Goal: Task Accomplishment & Management: Complete application form

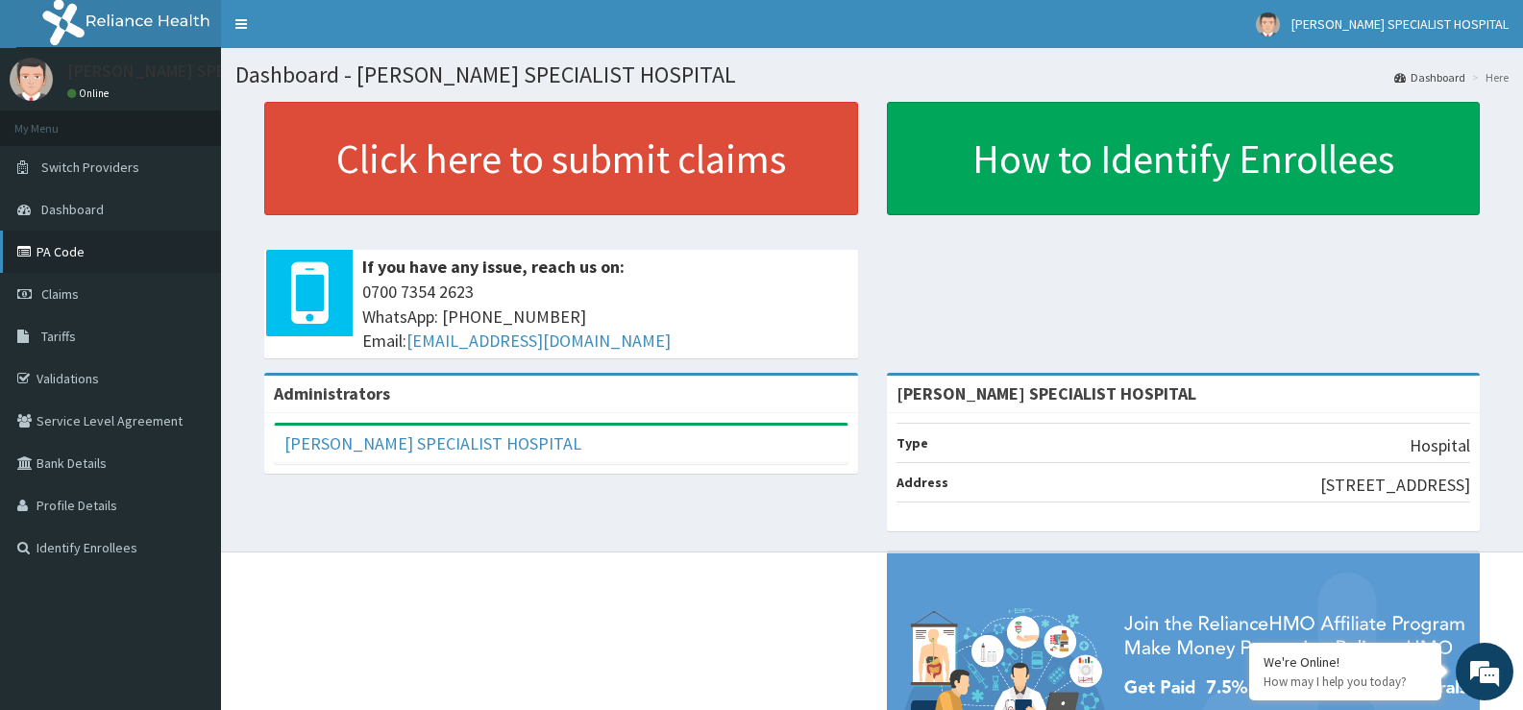
click at [86, 260] on link "PA Code" at bounding box center [110, 252] width 221 height 42
click at [26, 249] on icon at bounding box center [26, 251] width 19 height 13
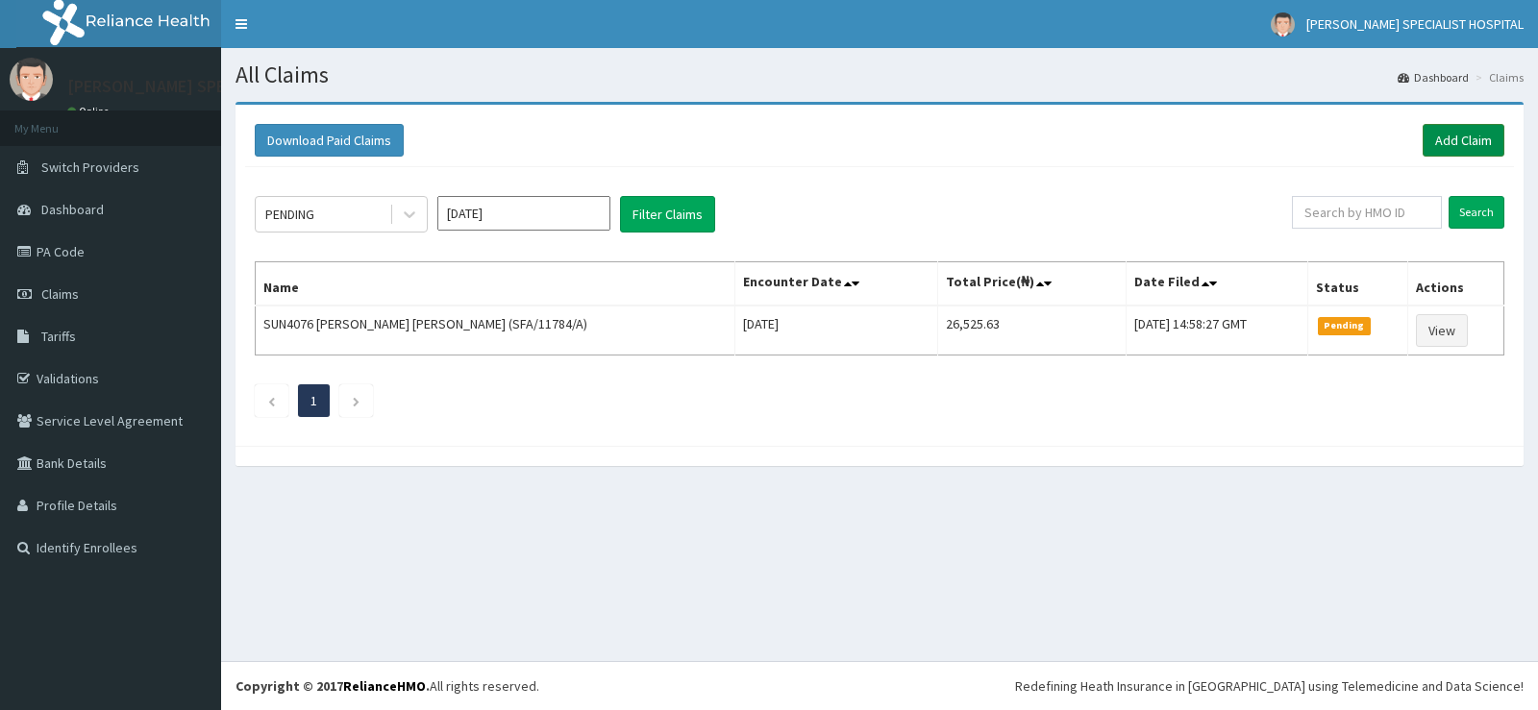
click at [1472, 144] on link "Add Claim" at bounding box center [1463, 140] width 82 height 33
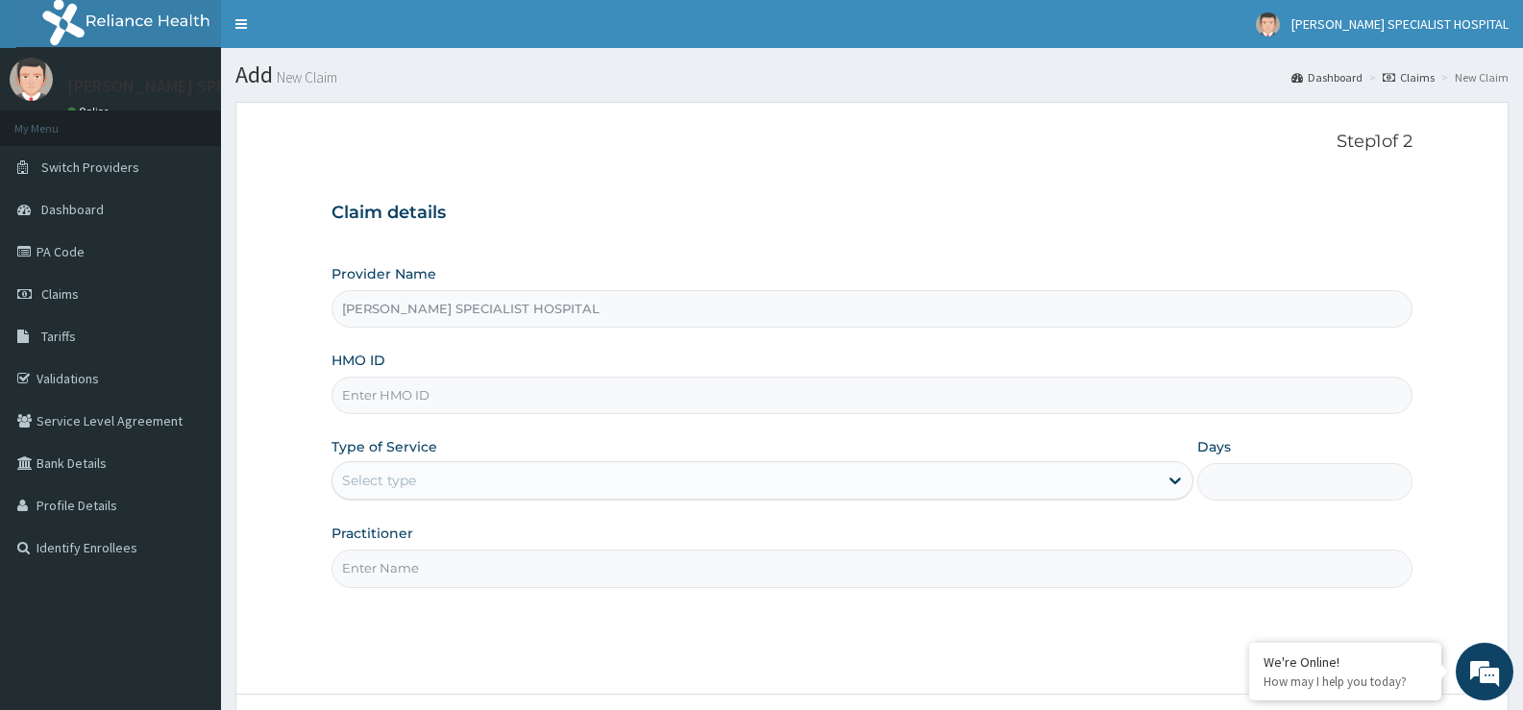
drag, startPoint x: 610, startPoint y: 302, endPoint x: 502, endPoint y: 388, distance: 138.8
paste input "VSE/10006/A"
type input "VSE/10006/A"
click at [559, 475] on div "Select type" at bounding box center [745, 480] width 825 height 31
drag, startPoint x: 415, startPoint y: 476, endPoint x: 359, endPoint y: 471, distance: 55.9
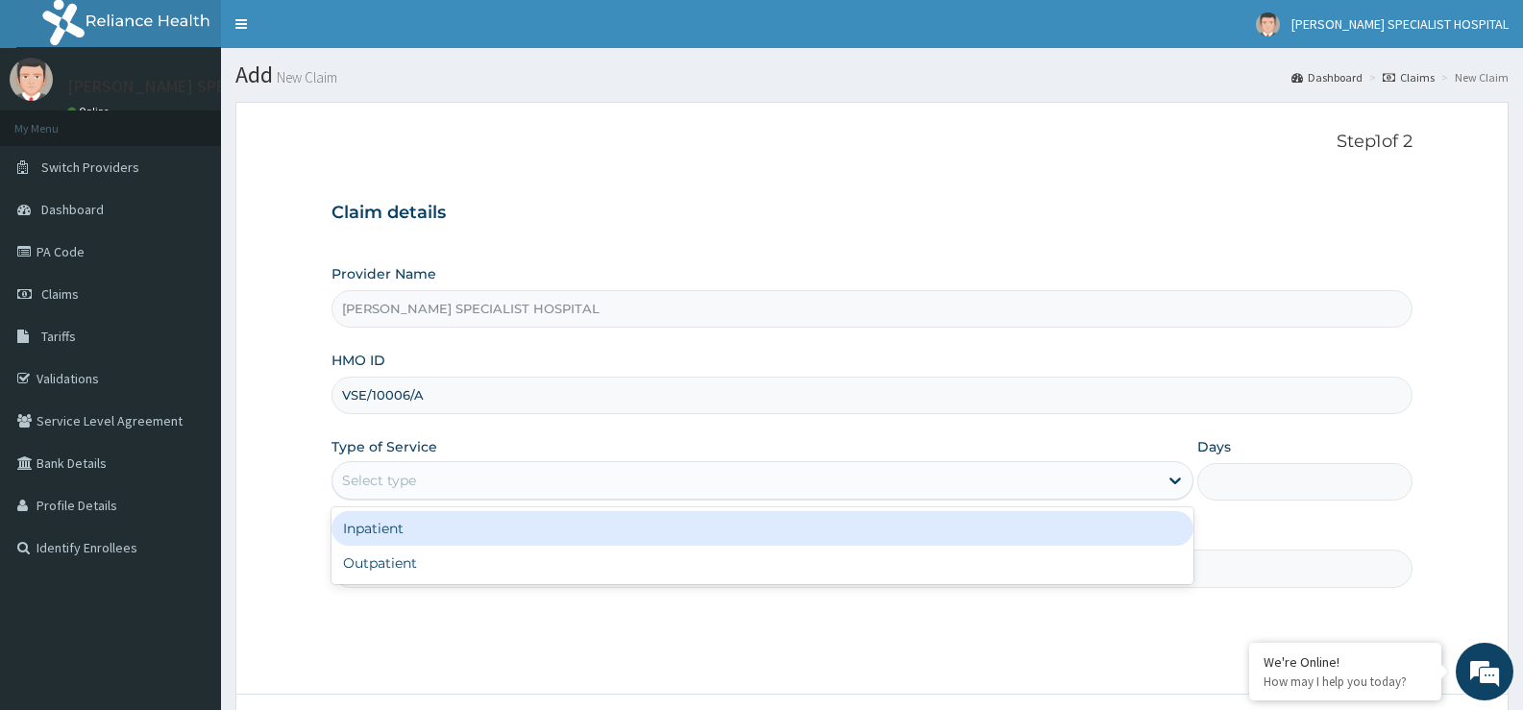
click at [498, 472] on div "Select type" at bounding box center [745, 480] width 825 height 31
click at [488, 519] on div "Inpatient" at bounding box center [762, 528] width 861 height 35
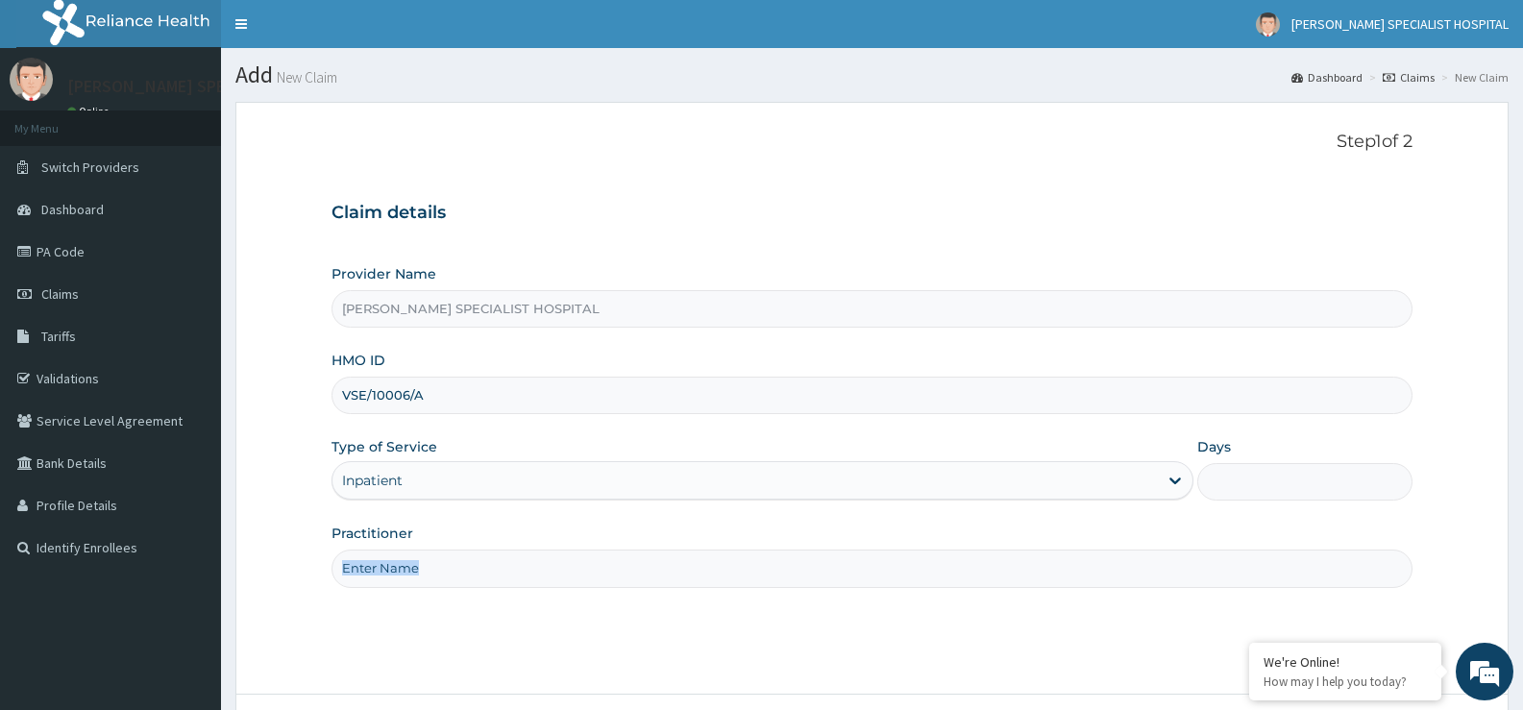
click at [488, 519] on div "Provider Name BEULAH SPECIALIST HOSPITAL HMO ID VSE/10006/A Type of Service Inp…" at bounding box center [872, 425] width 1081 height 323
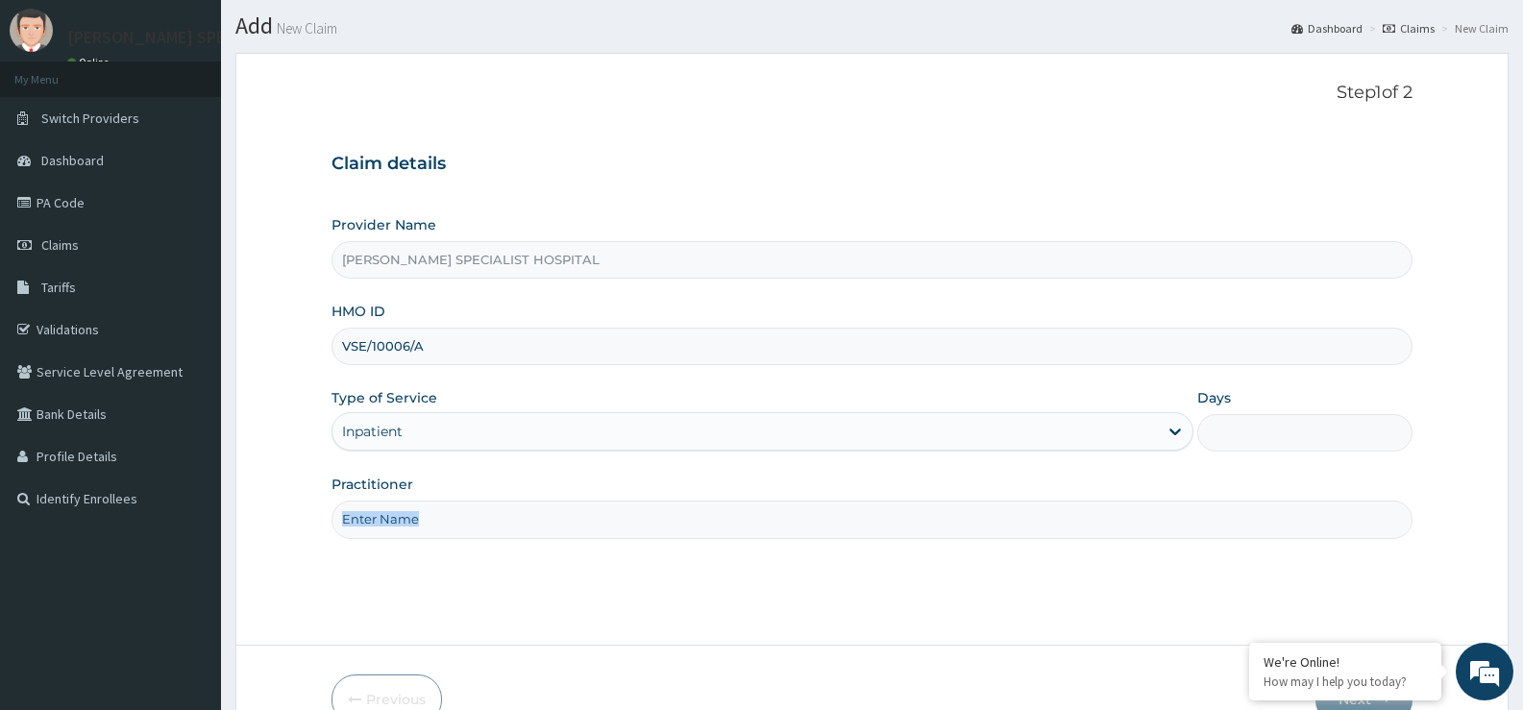
click at [522, 581] on form "Step 1 of 2 Claim details Provider Name BEULAH SPECIALIST HOSPITAL HMO ID VSE/1…" at bounding box center [871, 403] width 1273 height 701
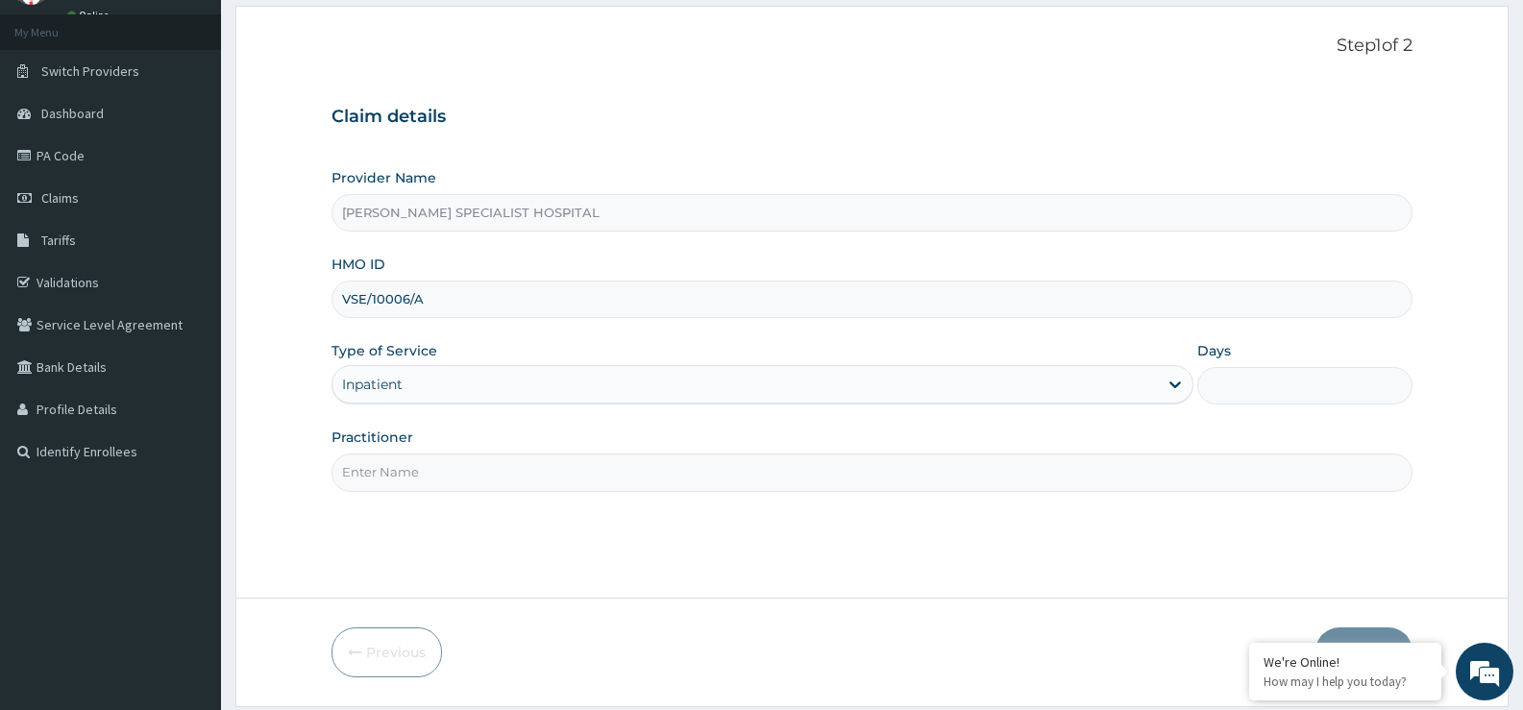
click at [477, 473] on input "Practitioner" at bounding box center [872, 472] width 1081 height 37
type input "d"
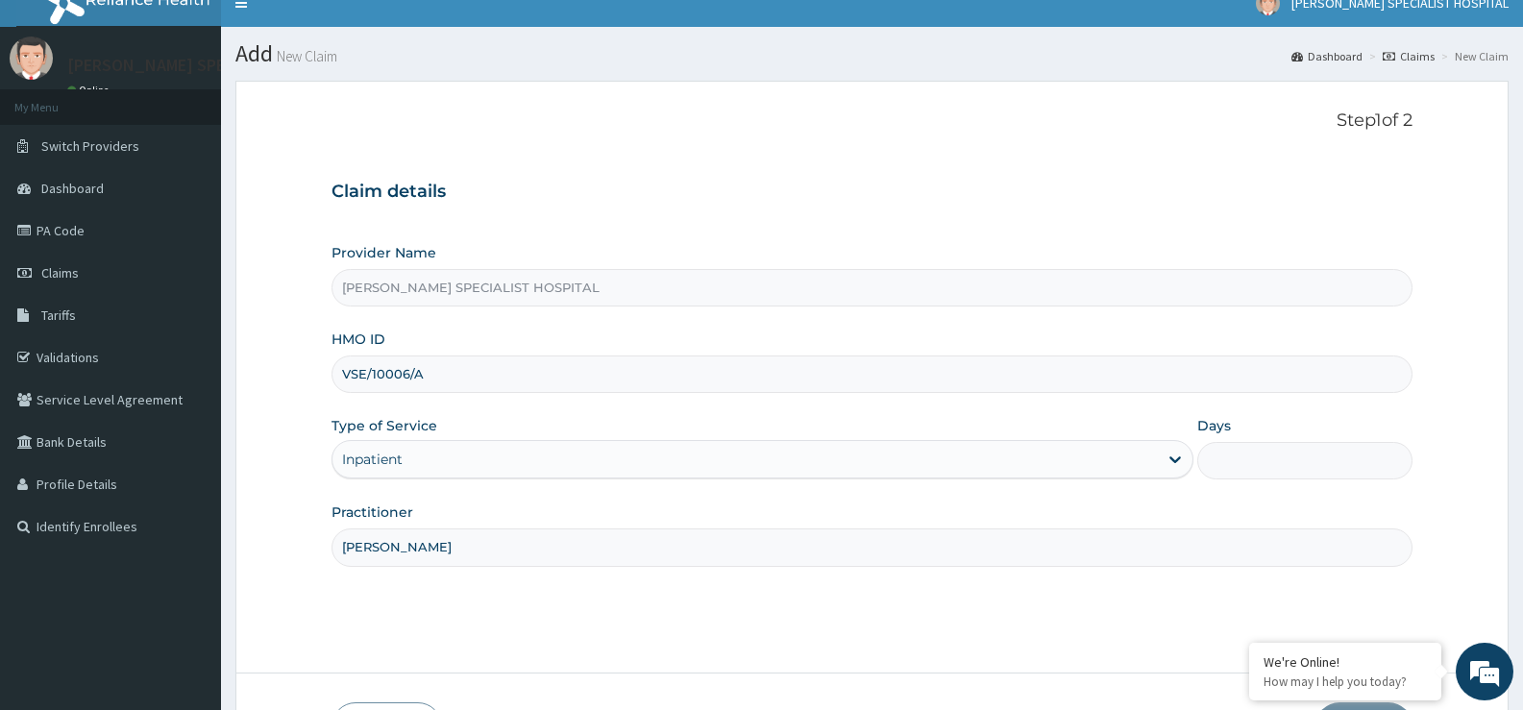
scroll to position [0, 0]
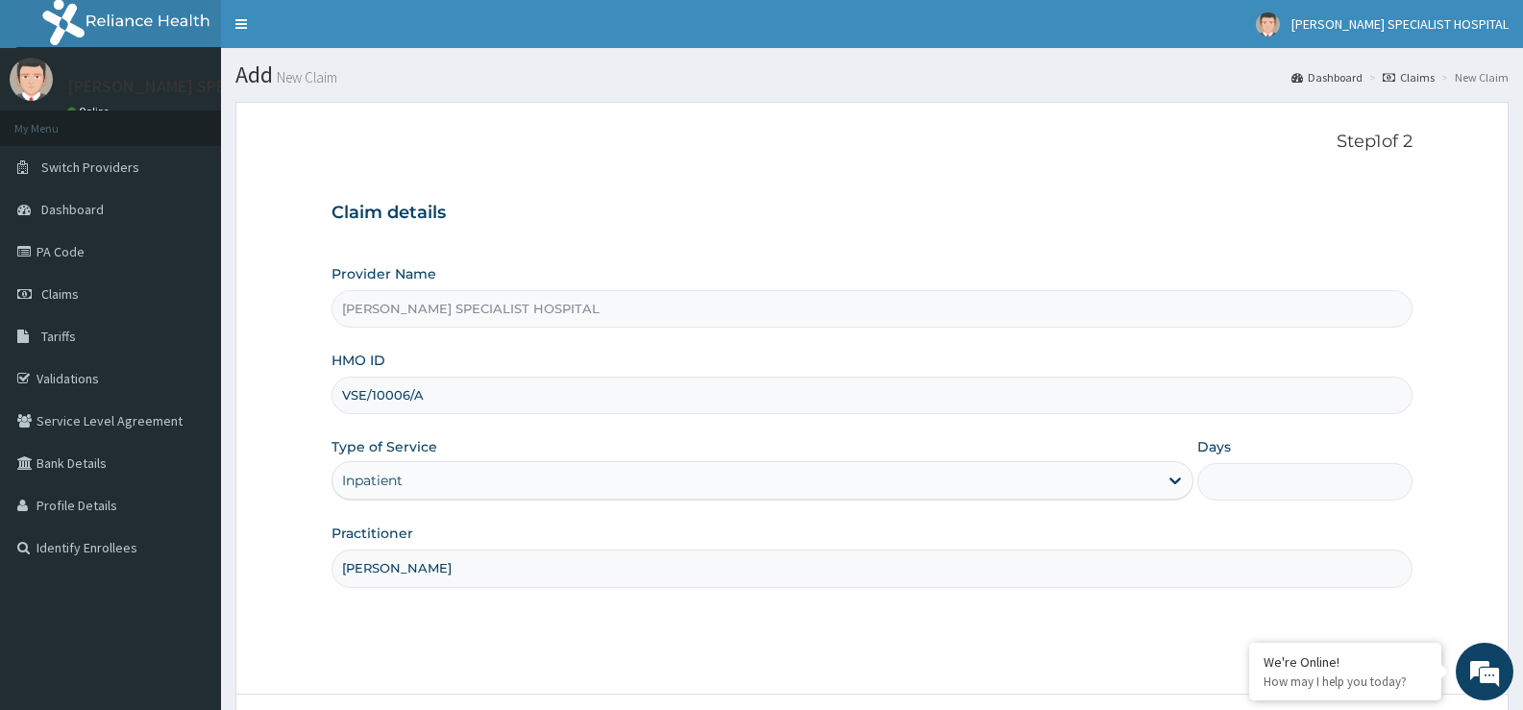
type input "DR JOHN DICKSON"
click at [1287, 482] on input "Days" at bounding box center [1304, 481] width 215 height 37
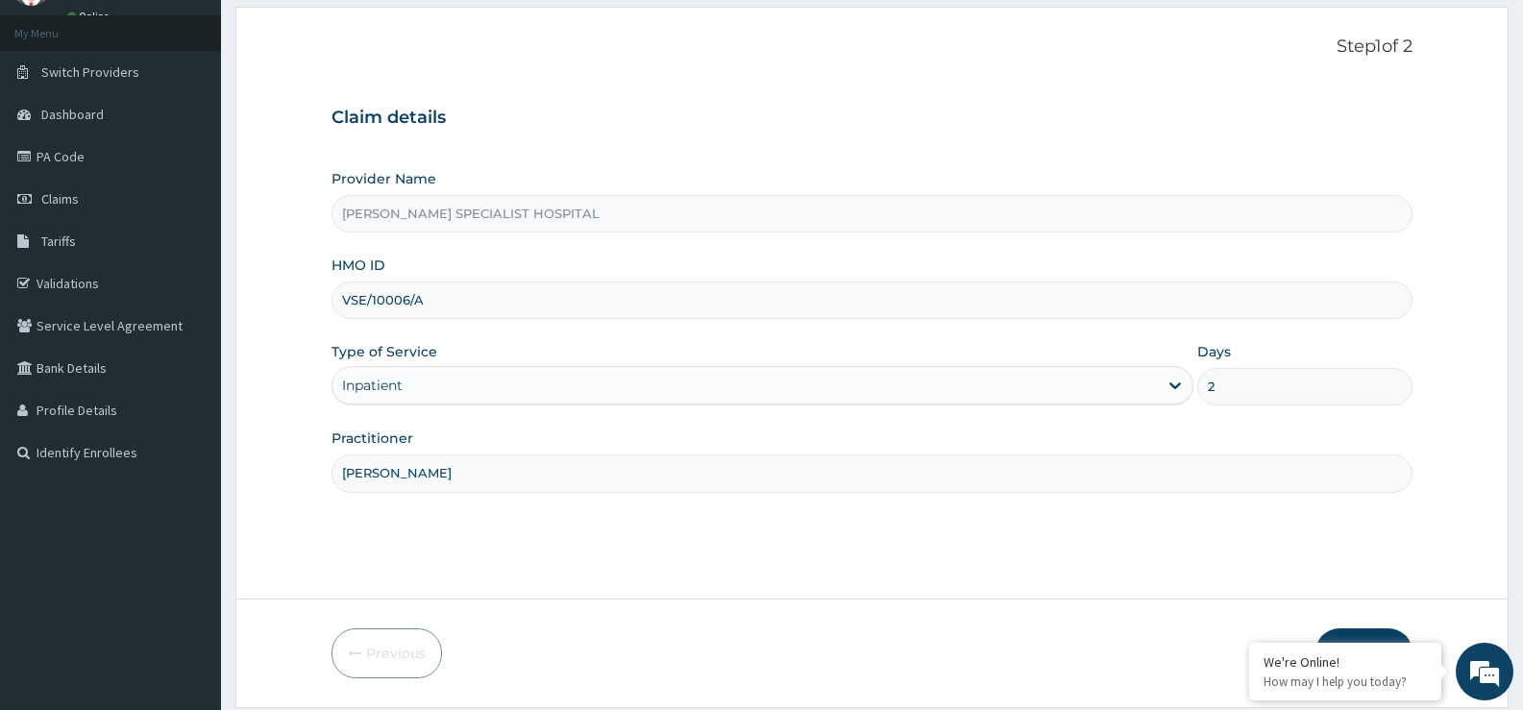
scroll to position [157, 0]
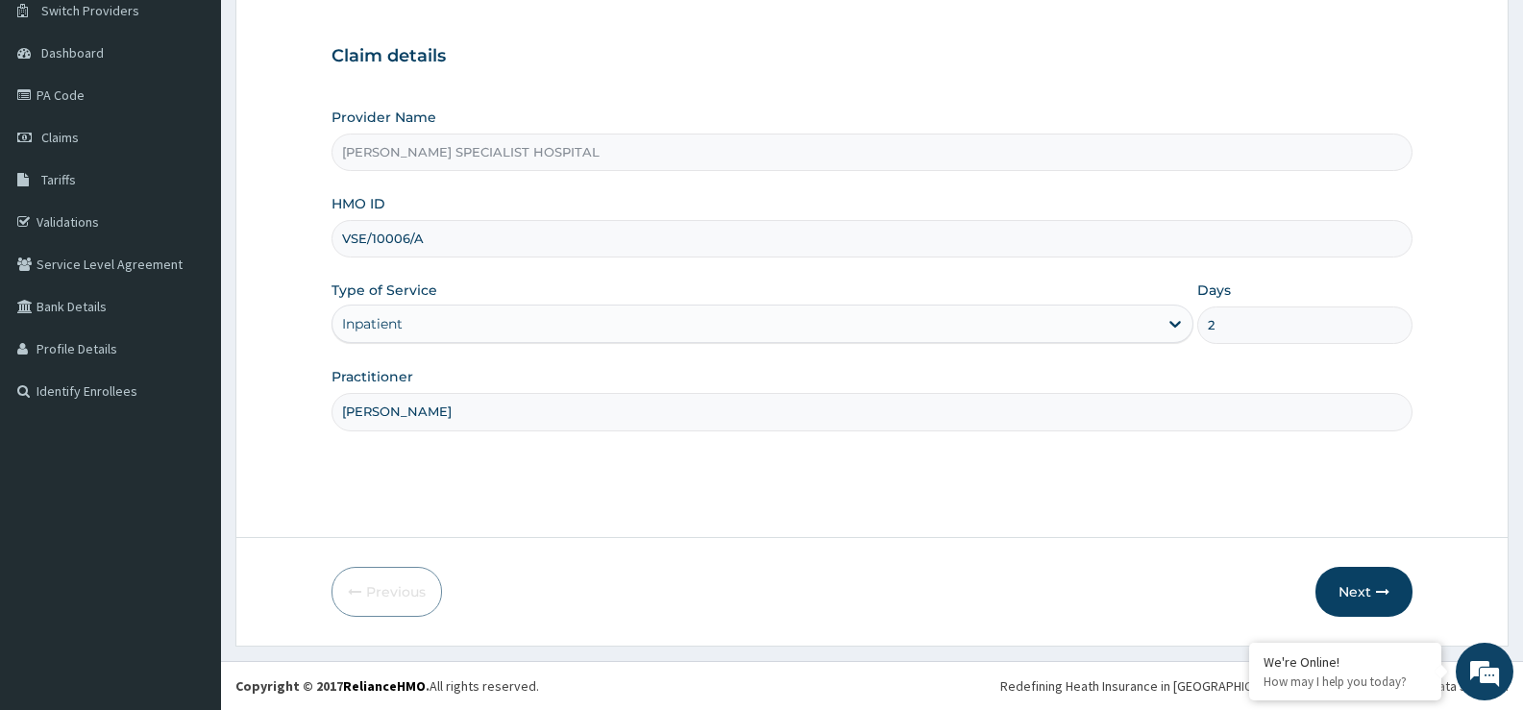
type input "2"
drag, startPoint x: 1285, startPoint y: 603, endPoint x: 1360, endPoint y: 561, distance: 85.6
click at [1311, 582] on div "Previous Next" at bounding box center [872, 592] width 1081 height 50
click at [1360, 577] on button "Next" at bounding box center [1364, 592] width 97 height 50
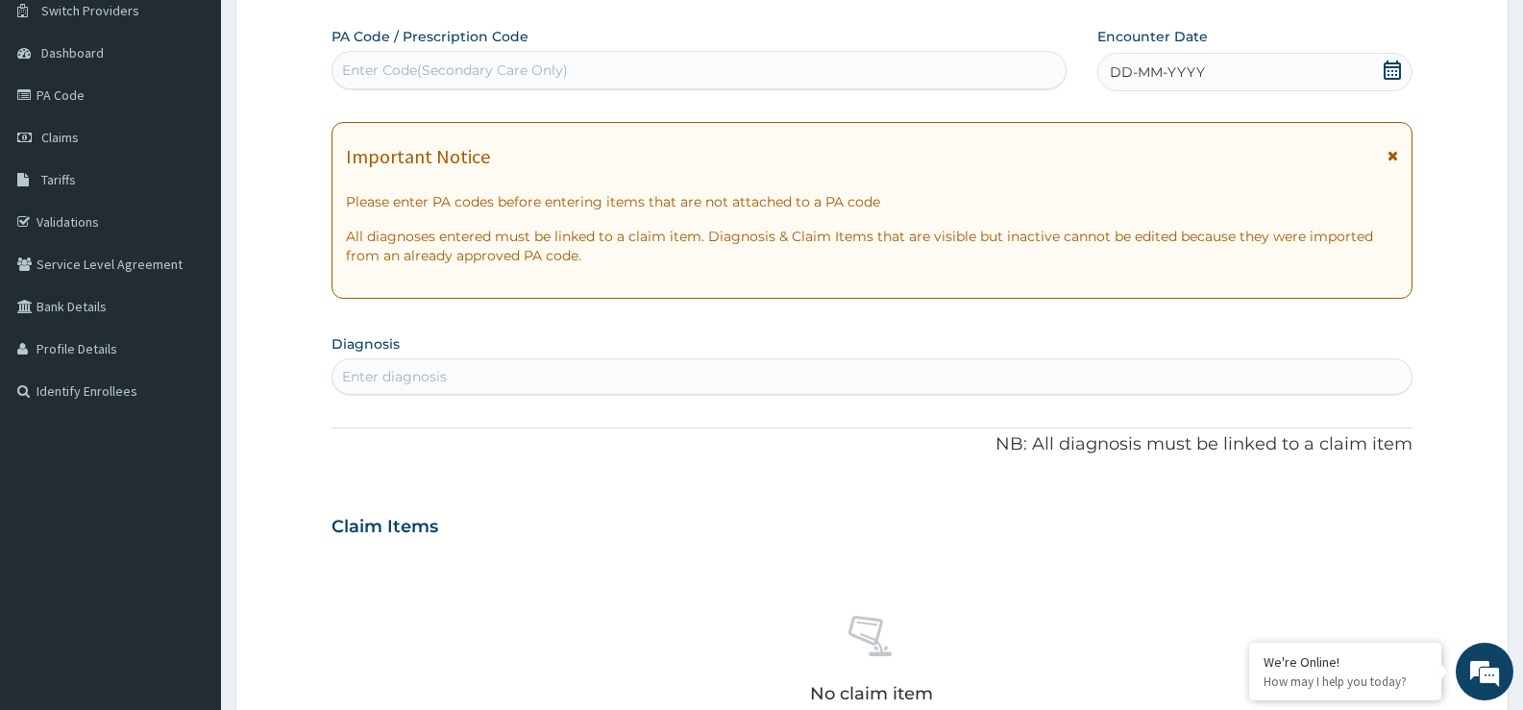
click at [808, 56] on div "Enter Code(Secondary Care Only)" at bounding box center [699, 70] width 733 height 31
drag, startPoint x: 808, startPoint y: 64, endPoint x: 785, endPoint y: 64, distance: 23.1
click at [785, 64] on div "Enter Code(Secondary Care Only)" at bounding box center [699, 70] width 733 height 31
paste input "PA/B816F8"
type input "PA/B816F8"
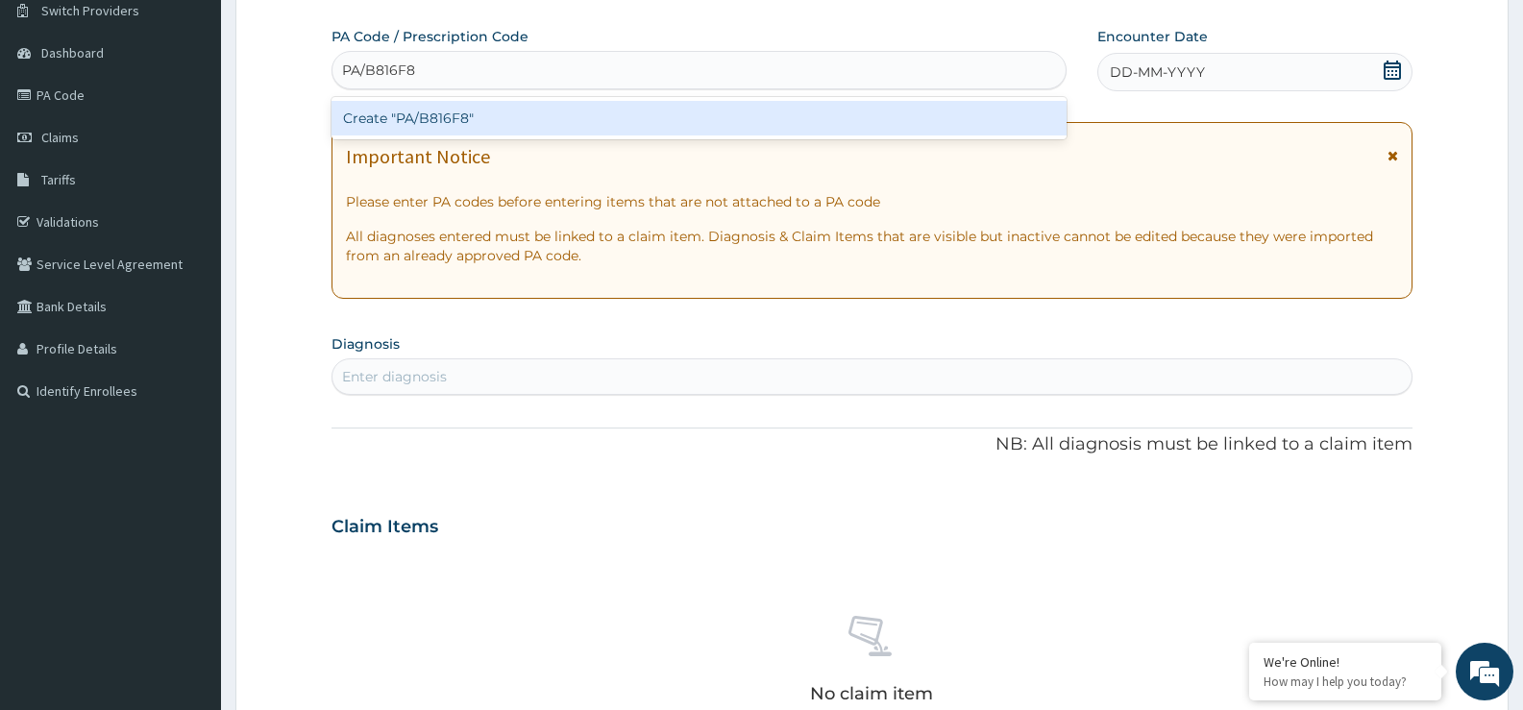
click at [701, 128] on div "Create "PA/B816F8"" at bounding box center [699, 118] width 735 height 35
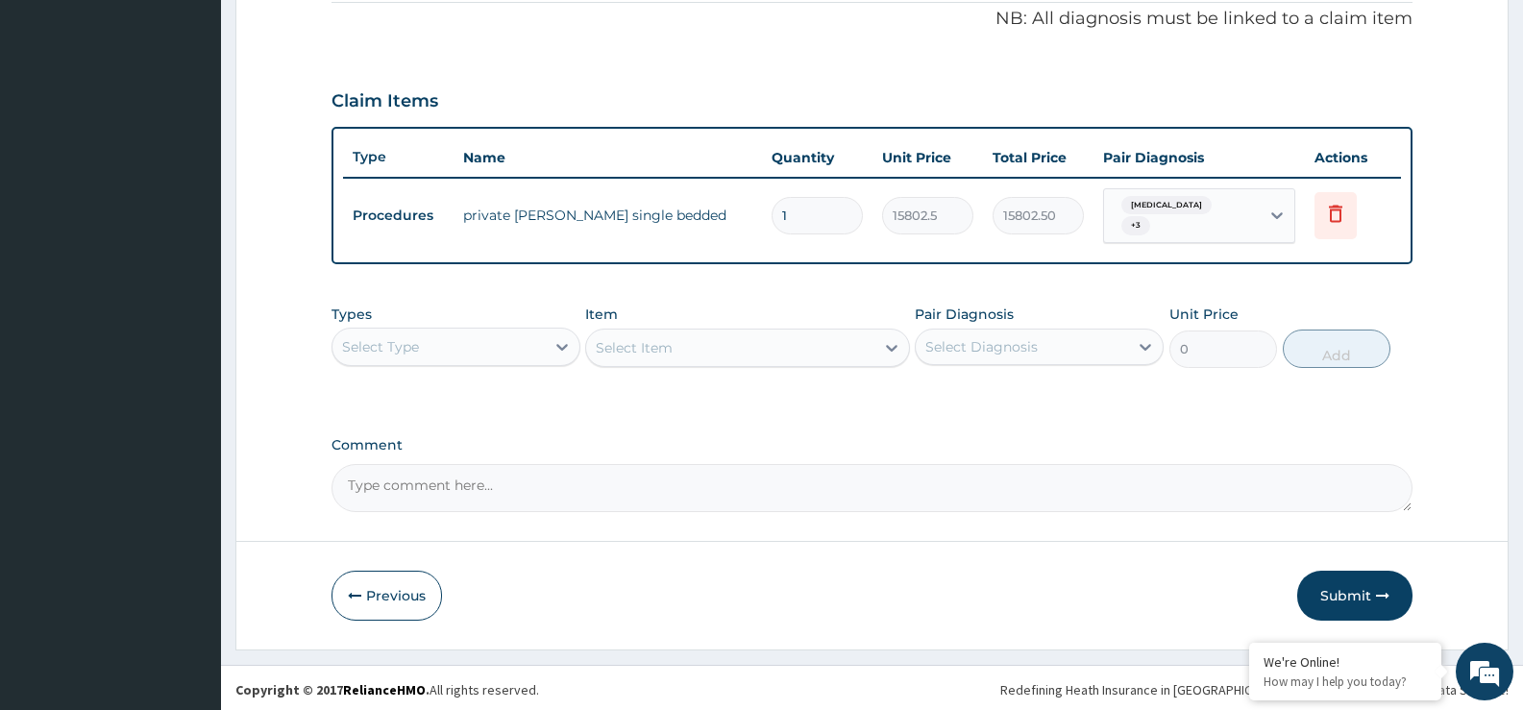
scroll to position [592, 0]
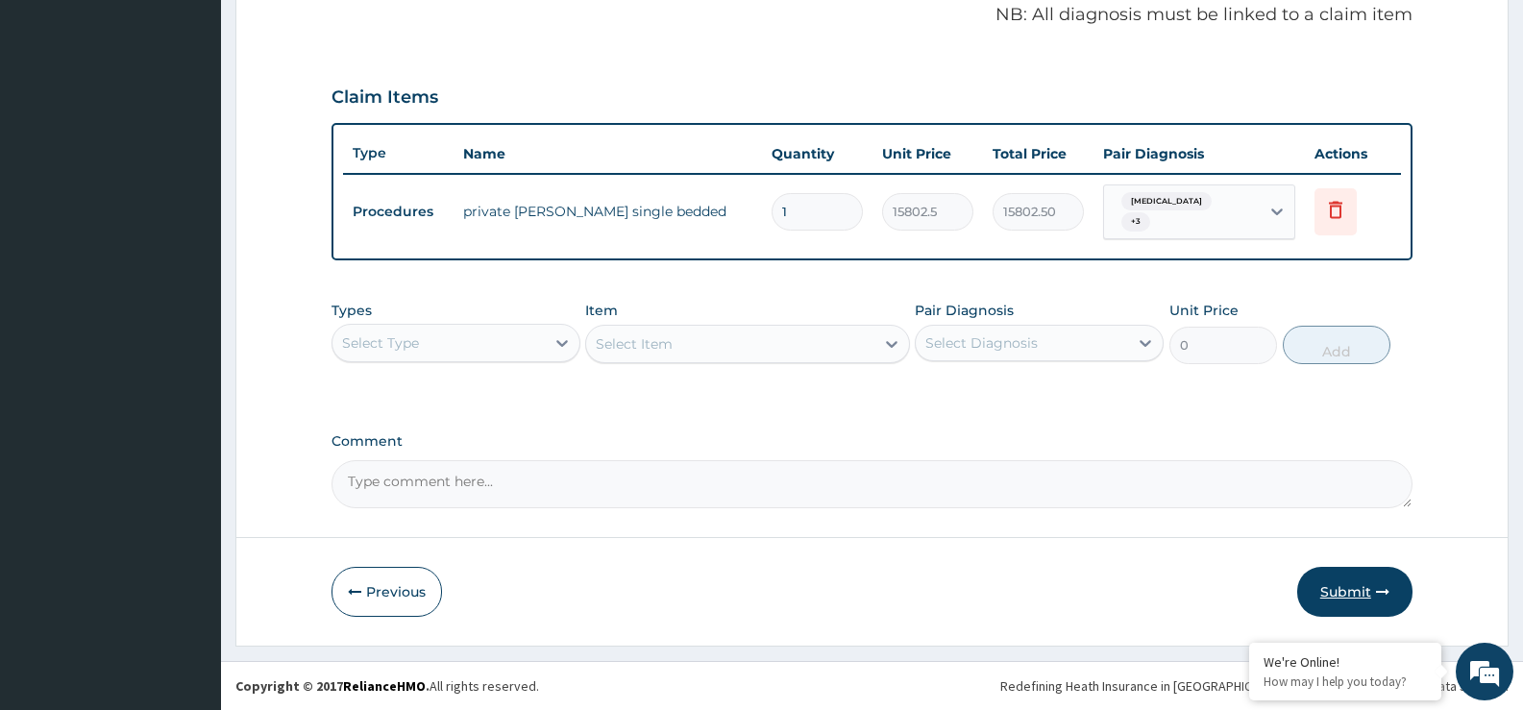
click at [1330, 596] on button "Submit" at bounding box center [1354, 592] width 115 height 50
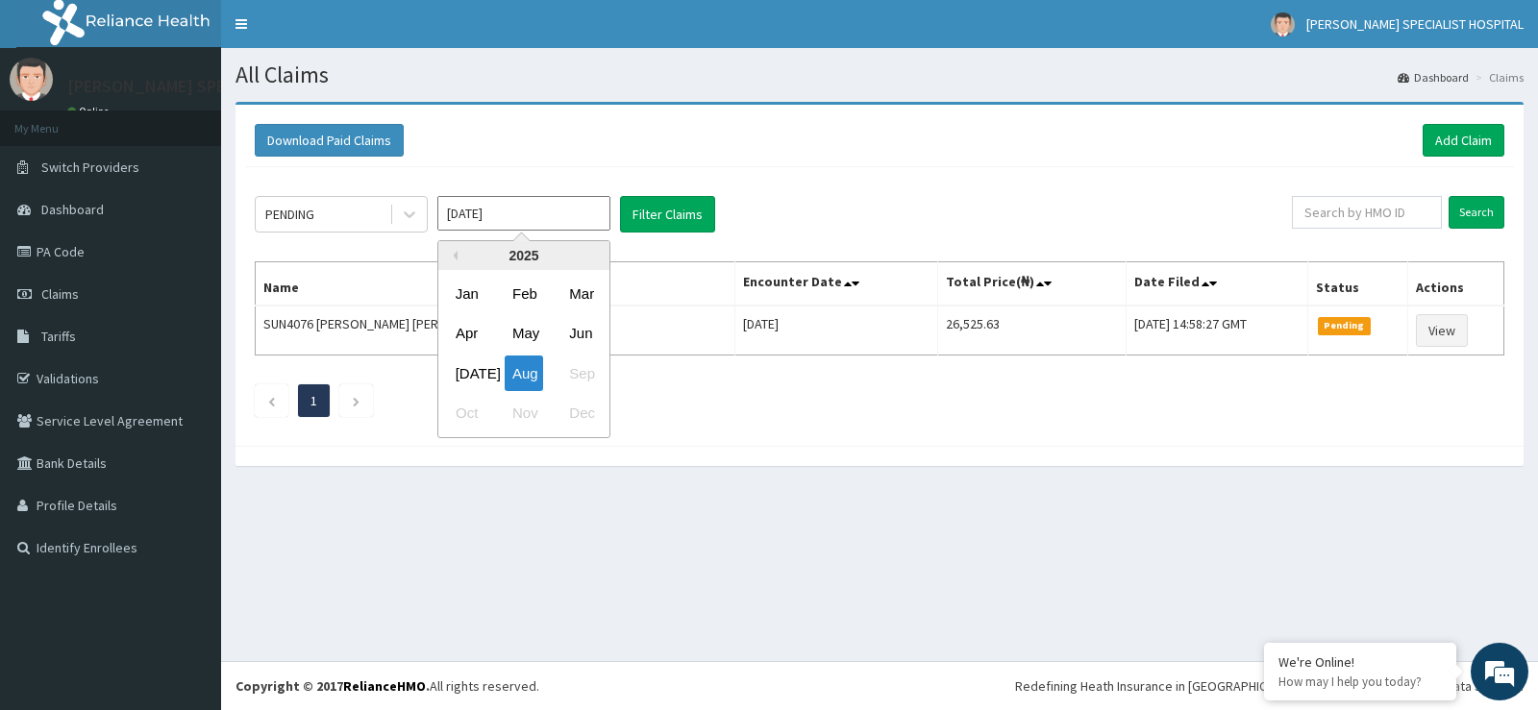
click at [487, 209] on input "[DATE]" at bounding box center [523, 213] width 173 height 35
click at [477, 368] on div "[DATE]" at bounding box center [467, 374] width 38 height 36
type input "[DATE]"
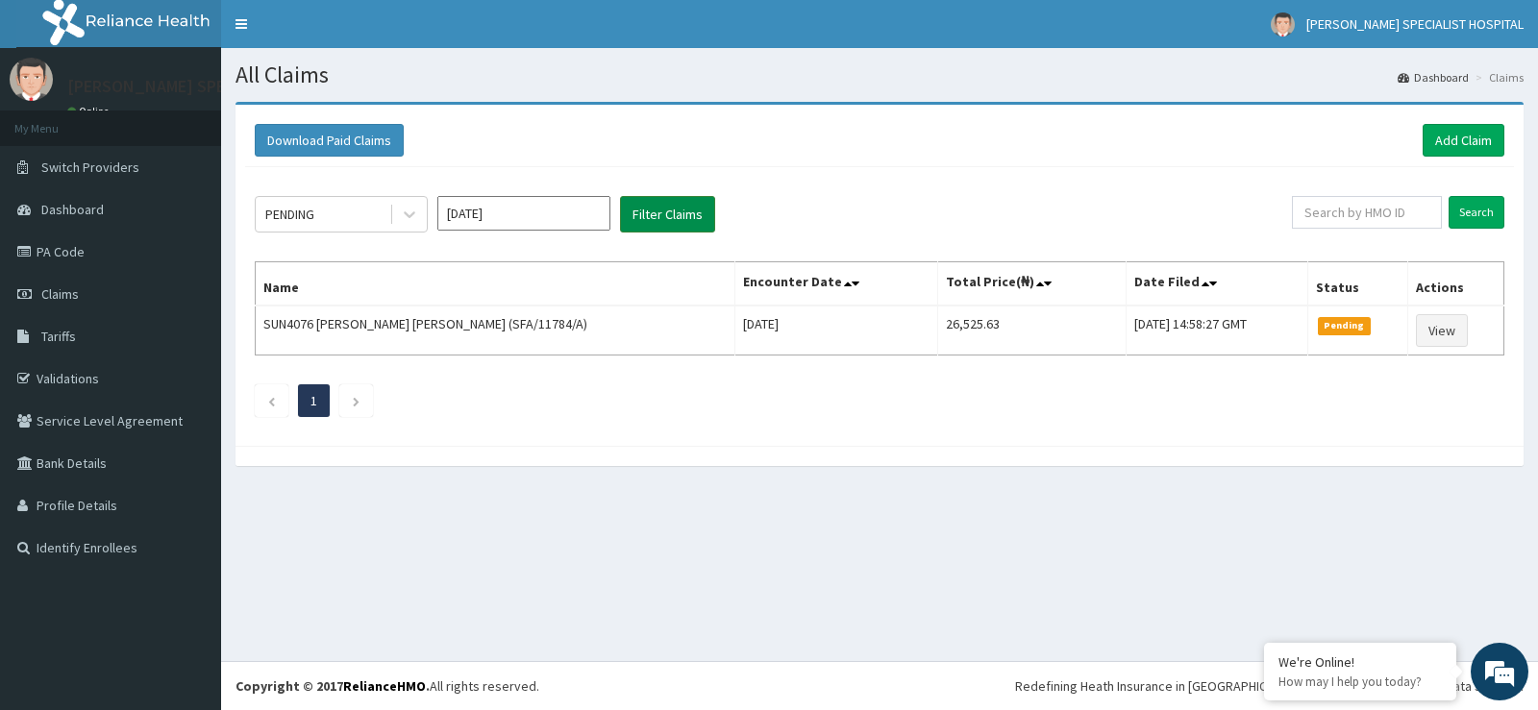
click at [653, 217] on button "Filter Claims" at bounding box center [667, 214] width 95 height 37
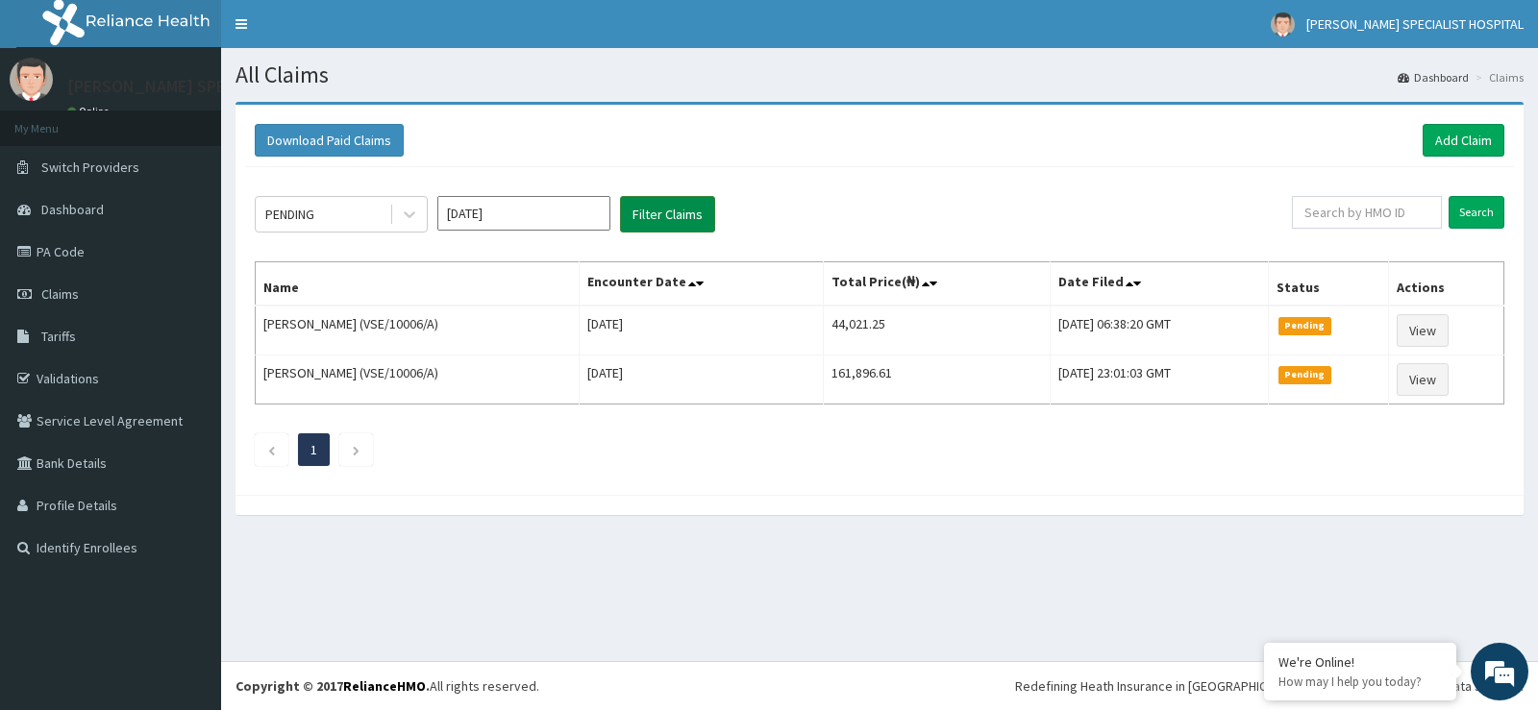
click at [692, 211] on button "Filter Claims" at bounding box center [667, 214] width 95 height 37
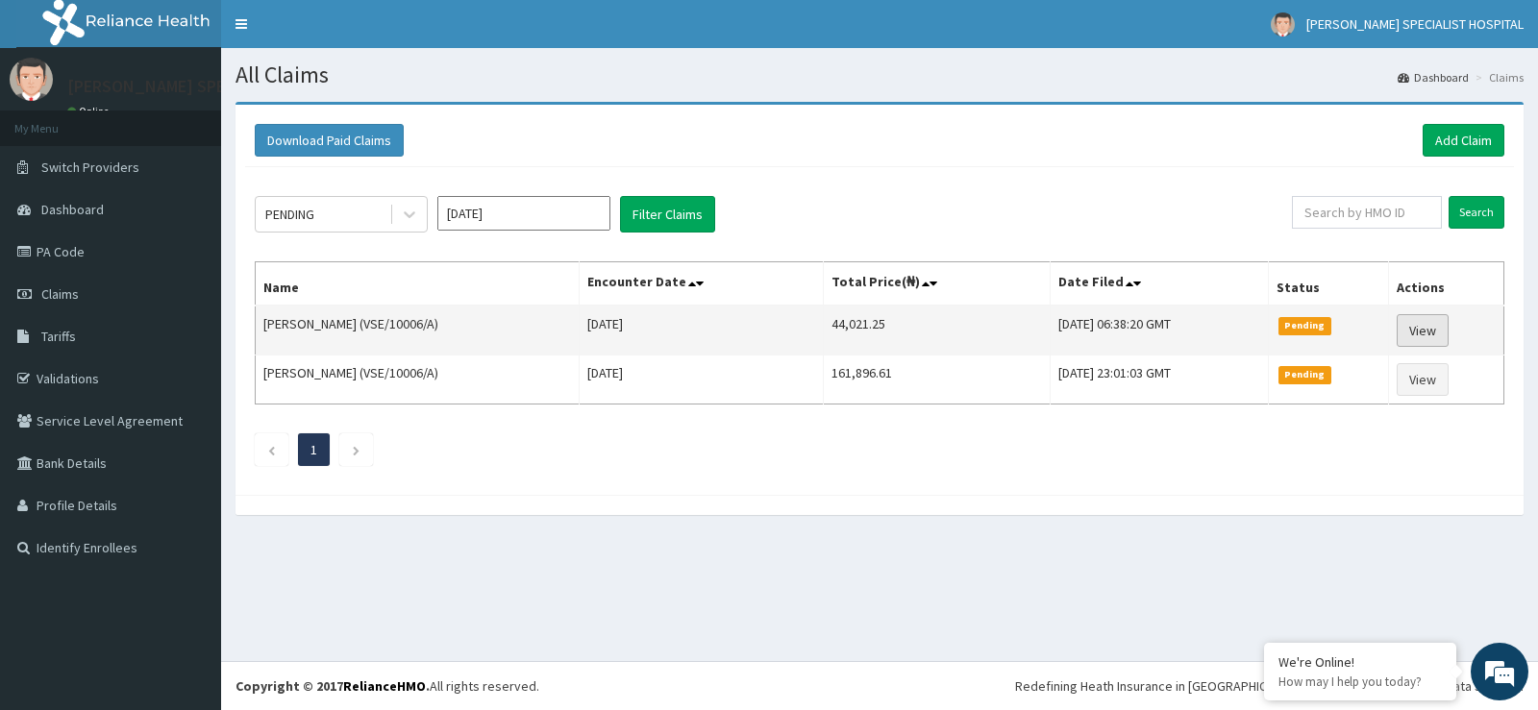
click at [1433, 321] on link "View" at bounding box center [1422, 330] width 52 height 33
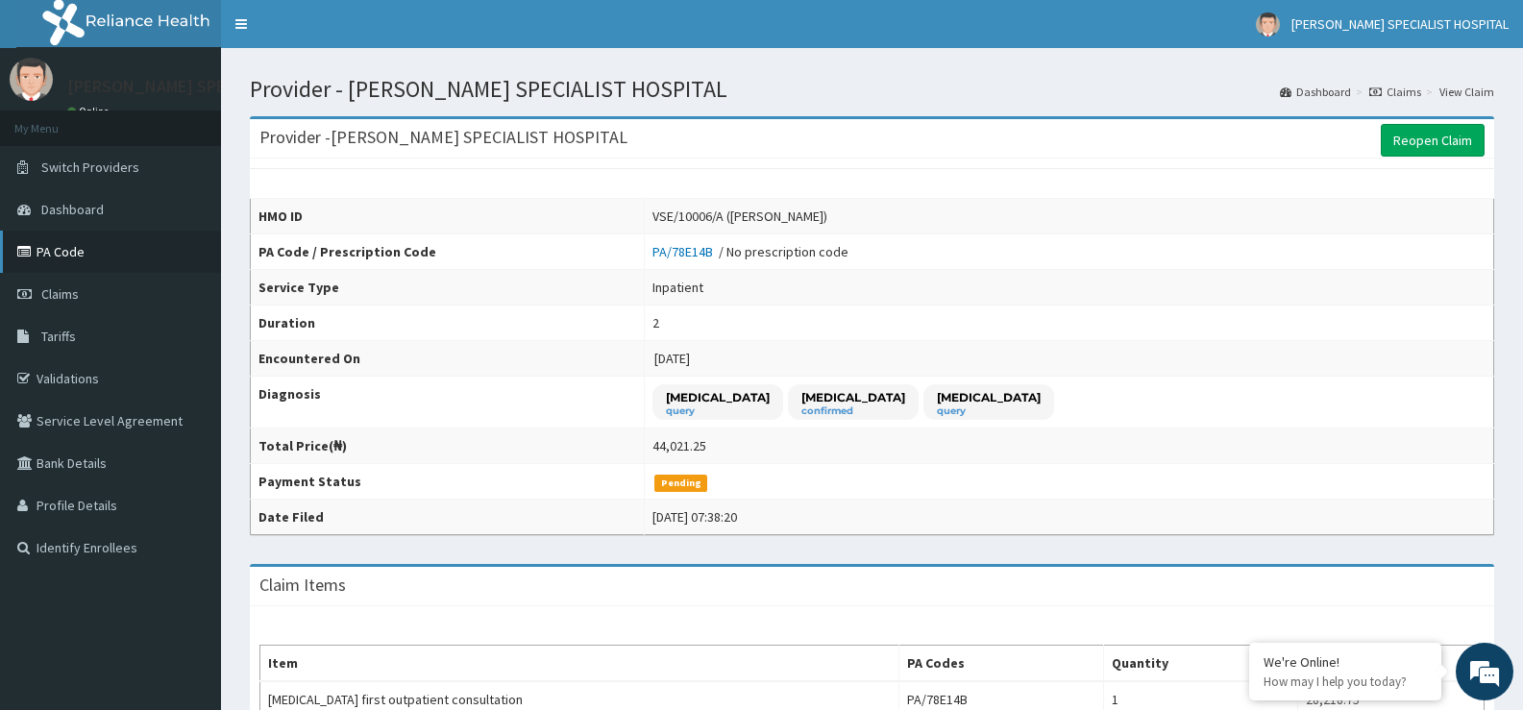
click at [79, 256] on link "PA Code" at bounding box center [110, 252] width 221 height 42
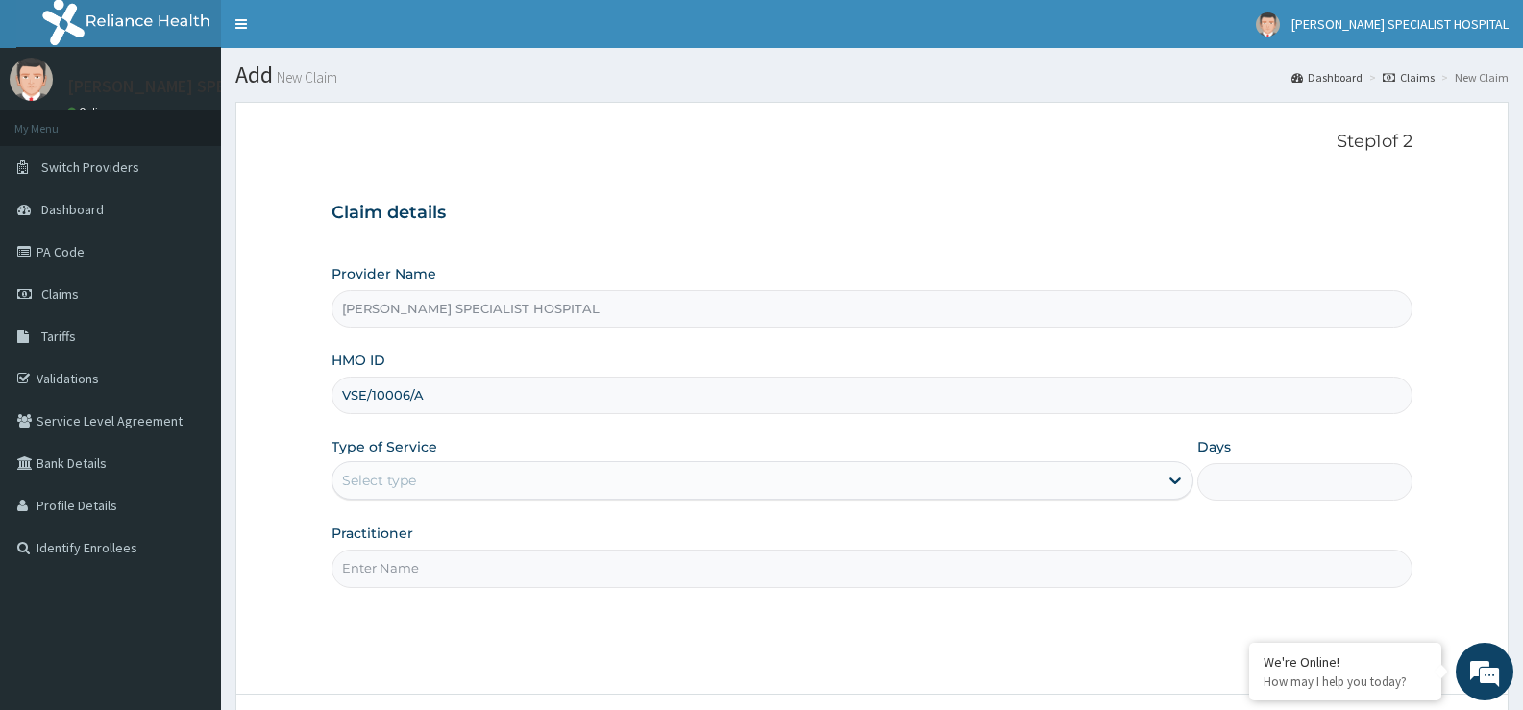
type input "VSE/10006/A"
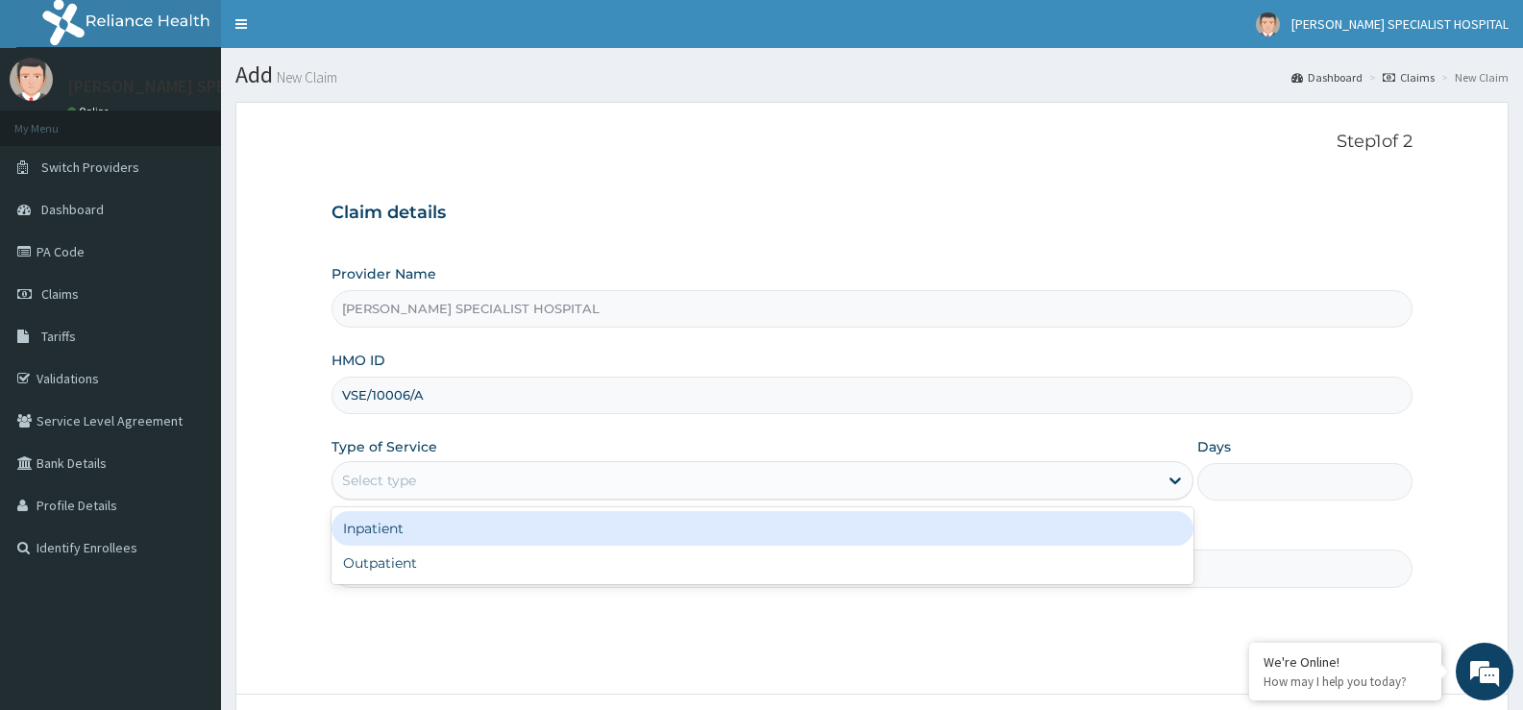
click at [702, 480] on div "Select type" at bounding box center [745, 480] width 825 height 31
click at [653, 513] on div "Inpatient" at bounding box center [762, 528] width 861 height 35
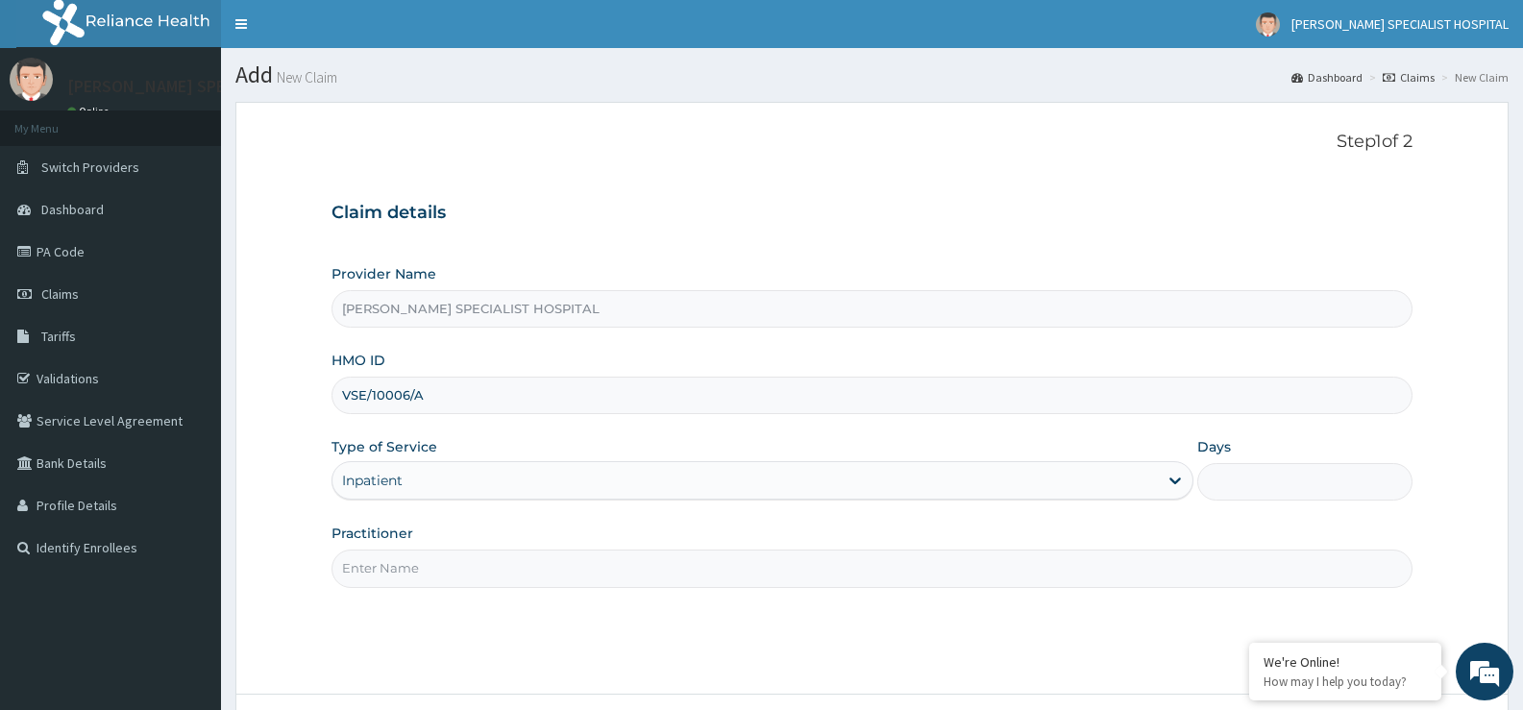
drag, startPoint x: 486, startPoint y: 529, endPoint x: 486, endPoint y: 540, distance: 11.5
click at [486, 535] on div "Practitioner" at bounding box center [872, 555] width 1081 height 63
click at [479, 558] on input "Practitioner" at bounding box center [872, 568] width 1081 height 37
click at [1215, 479] on input "Days" at bounding box center [1304, 481] width 215 height 37
type input "2"
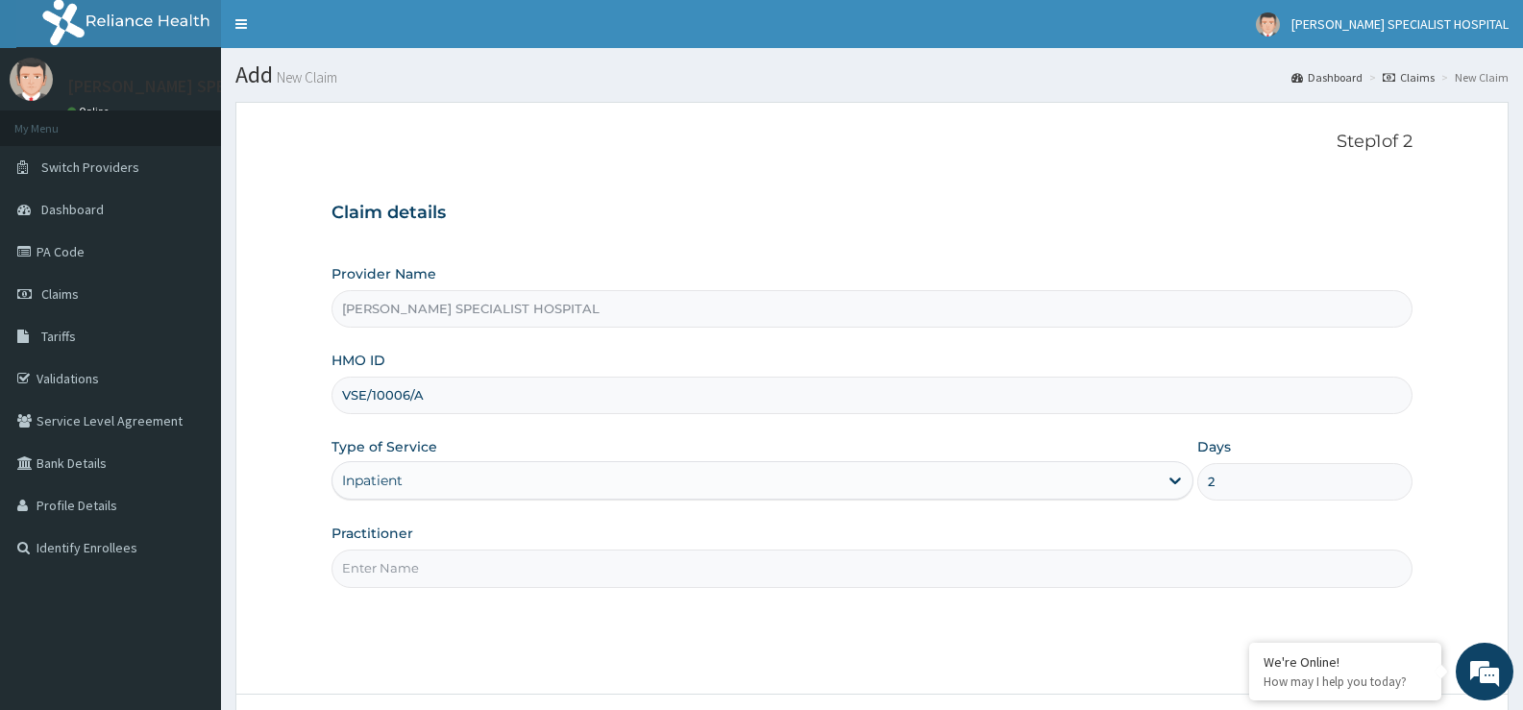
click at [1110, 558] on input "Practitioner" at bounding box center [872, 568] width 1081 height 37
type input "d"
type input "="
type input "[PERSON_NAME]"
click at [1521, 611] on section "Step 1 of 2 Claim details Provider Name BEULAH SPECIALIST HOSPITAL HMO ID VSE/1…" at bounding box center [872, 451] width 1302 height 729
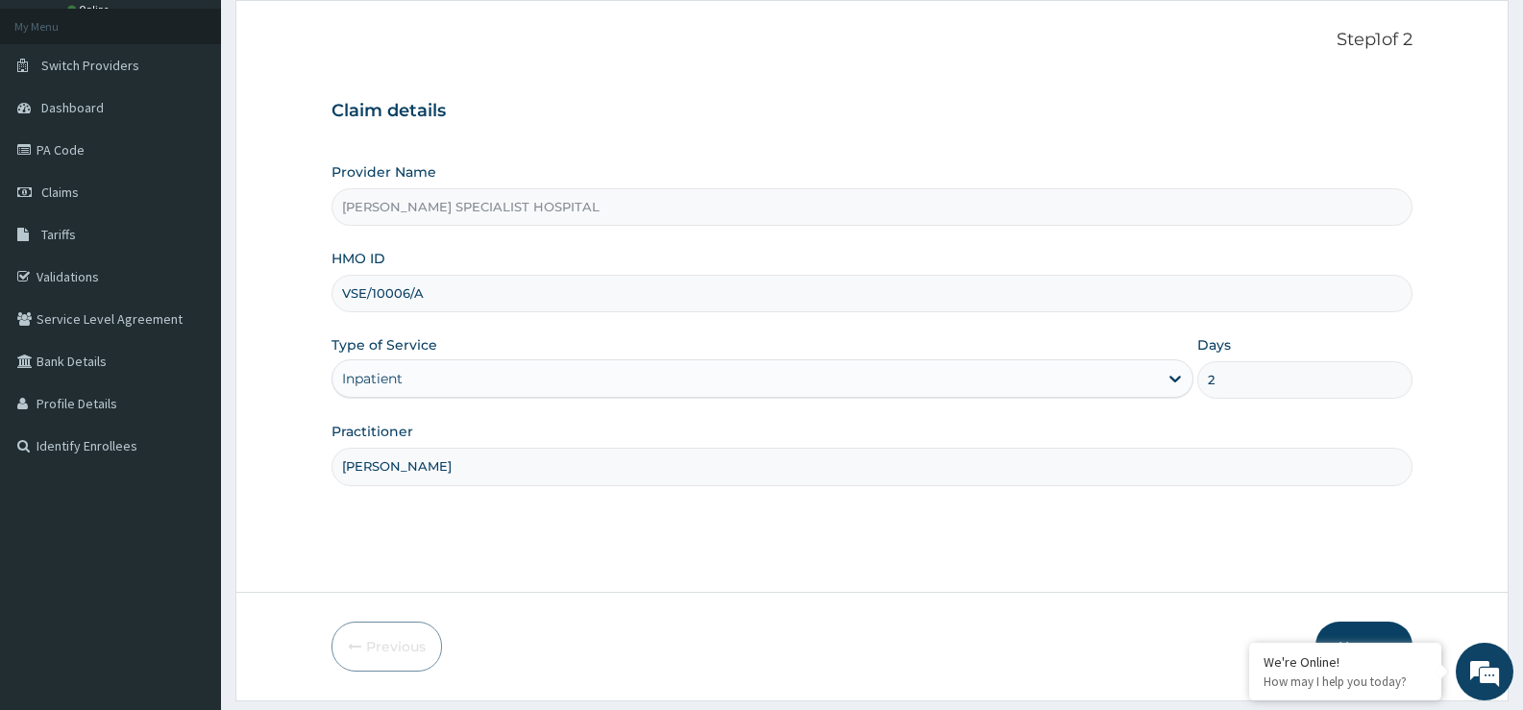
scroll to position [157, 0]
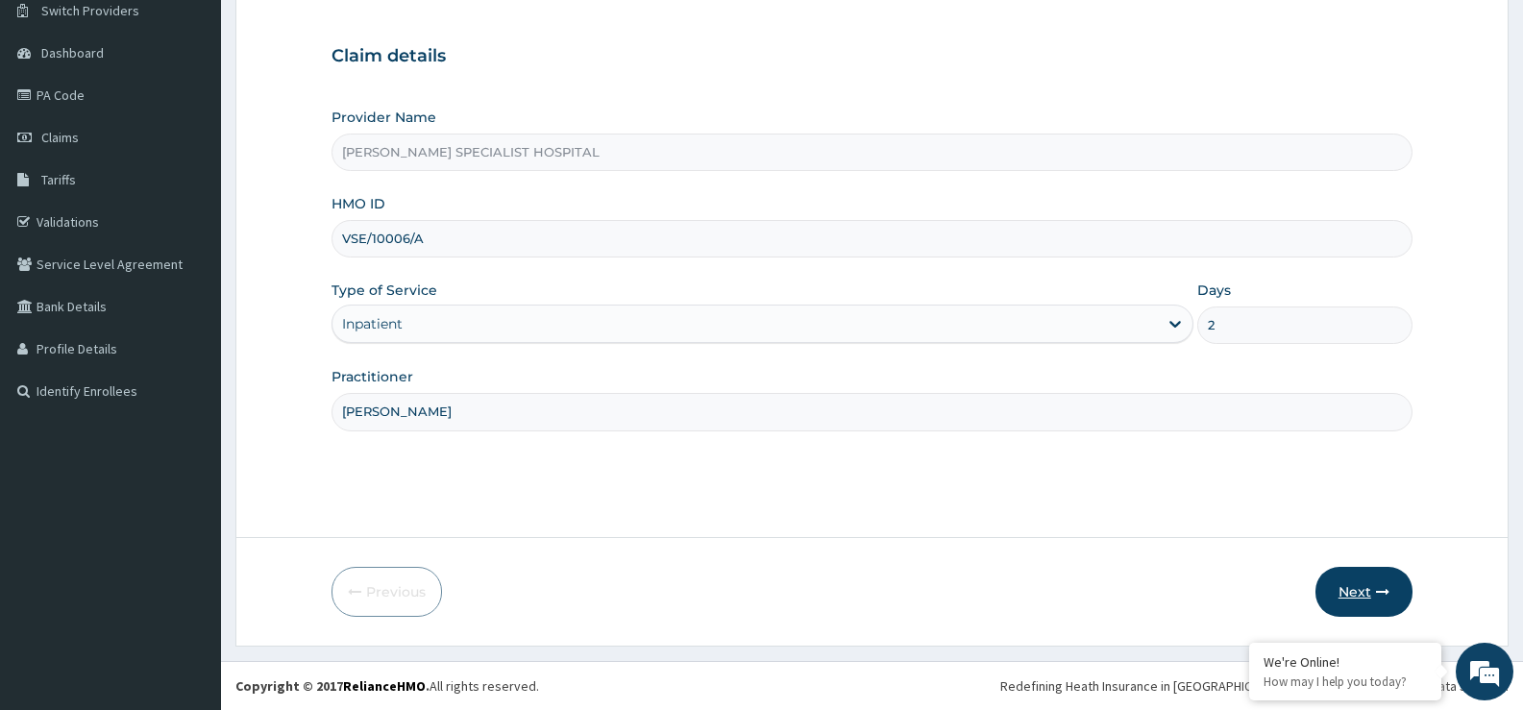
click at [1360, 596] on button "Next" at bounding box center [1364, 592] width 97 height 50
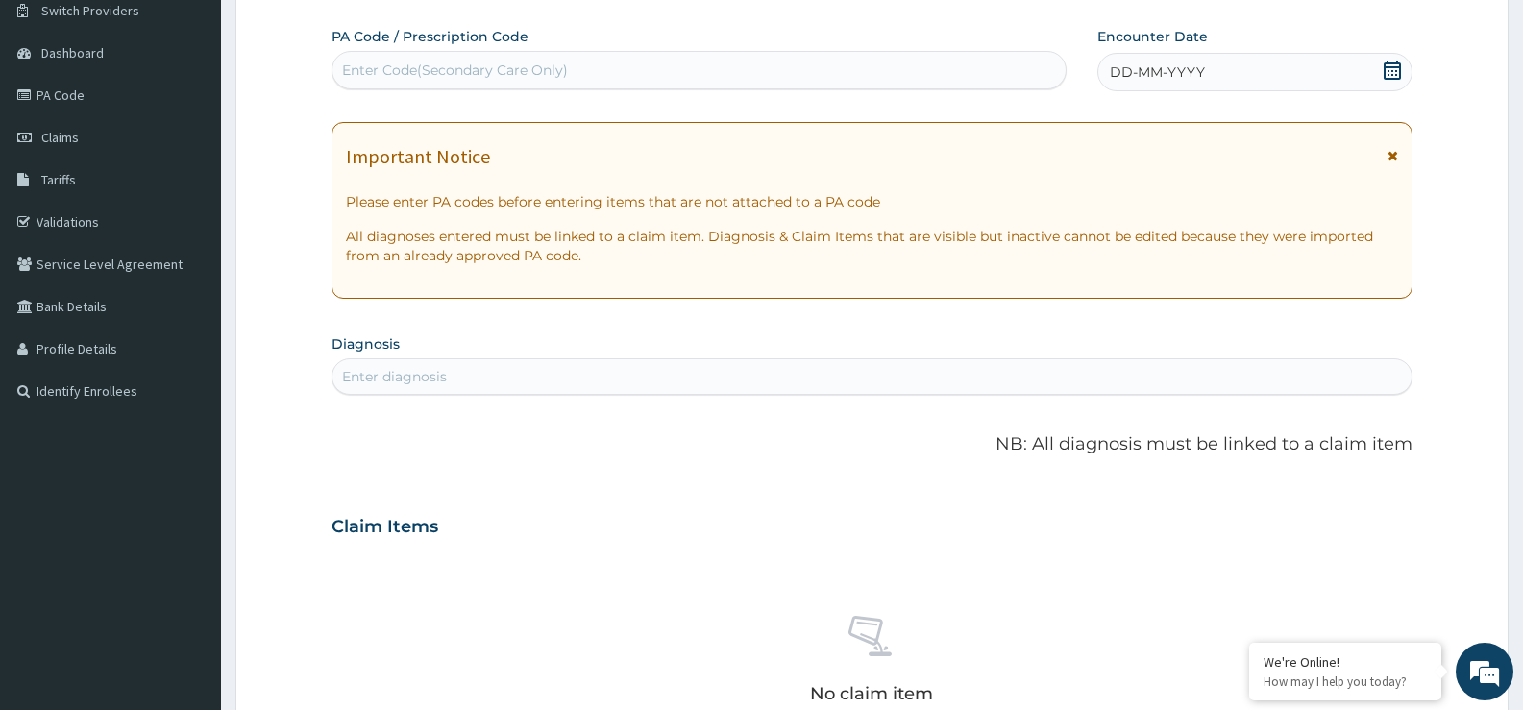
click at [909, 66] on div "Enter Code(Secondary Care Only)" at bounding box center [699, 70] width 733 height 31
paste input "PA/B816F8"
type input "PA/B816F8"
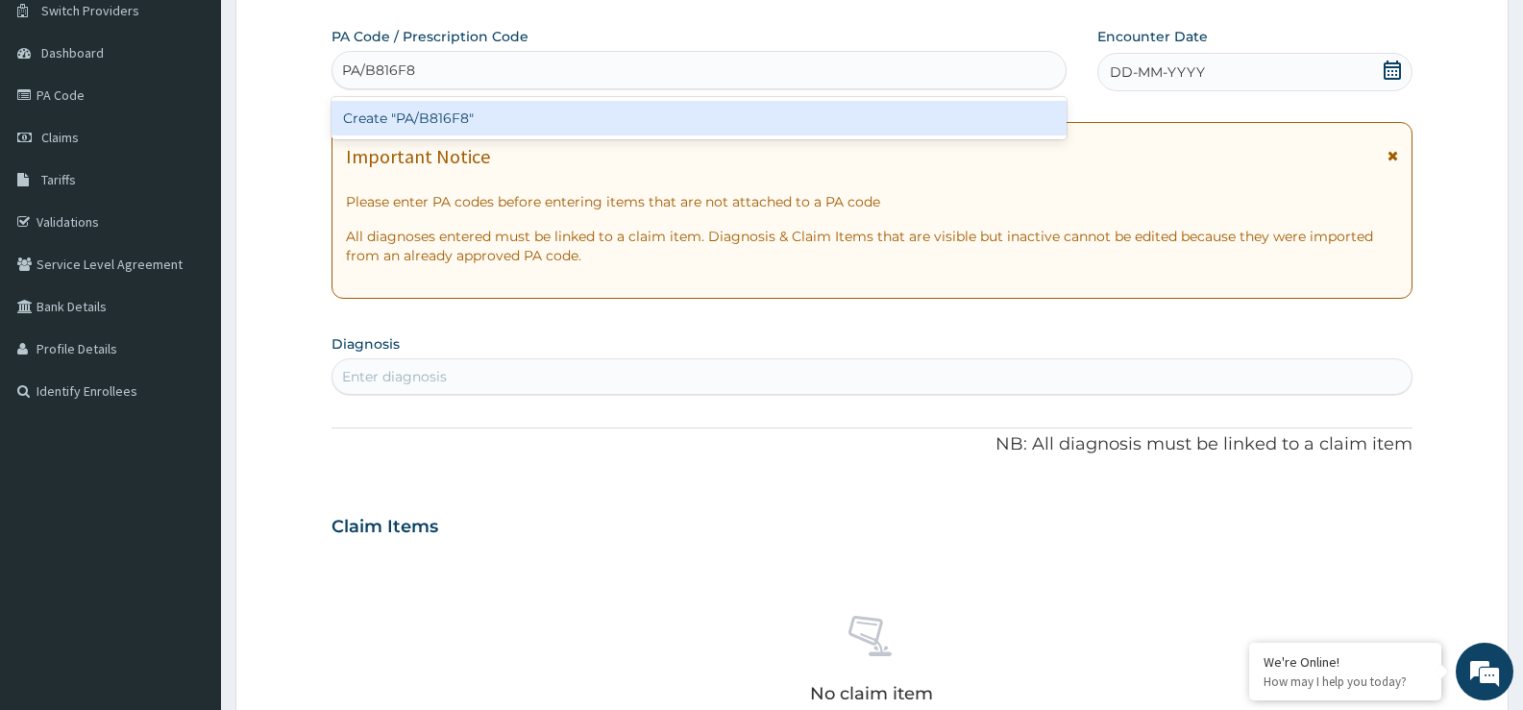
click at [851, 109] on div "Create "PA/B816F8"" at bounding box center [699, 118] width 735 height 35
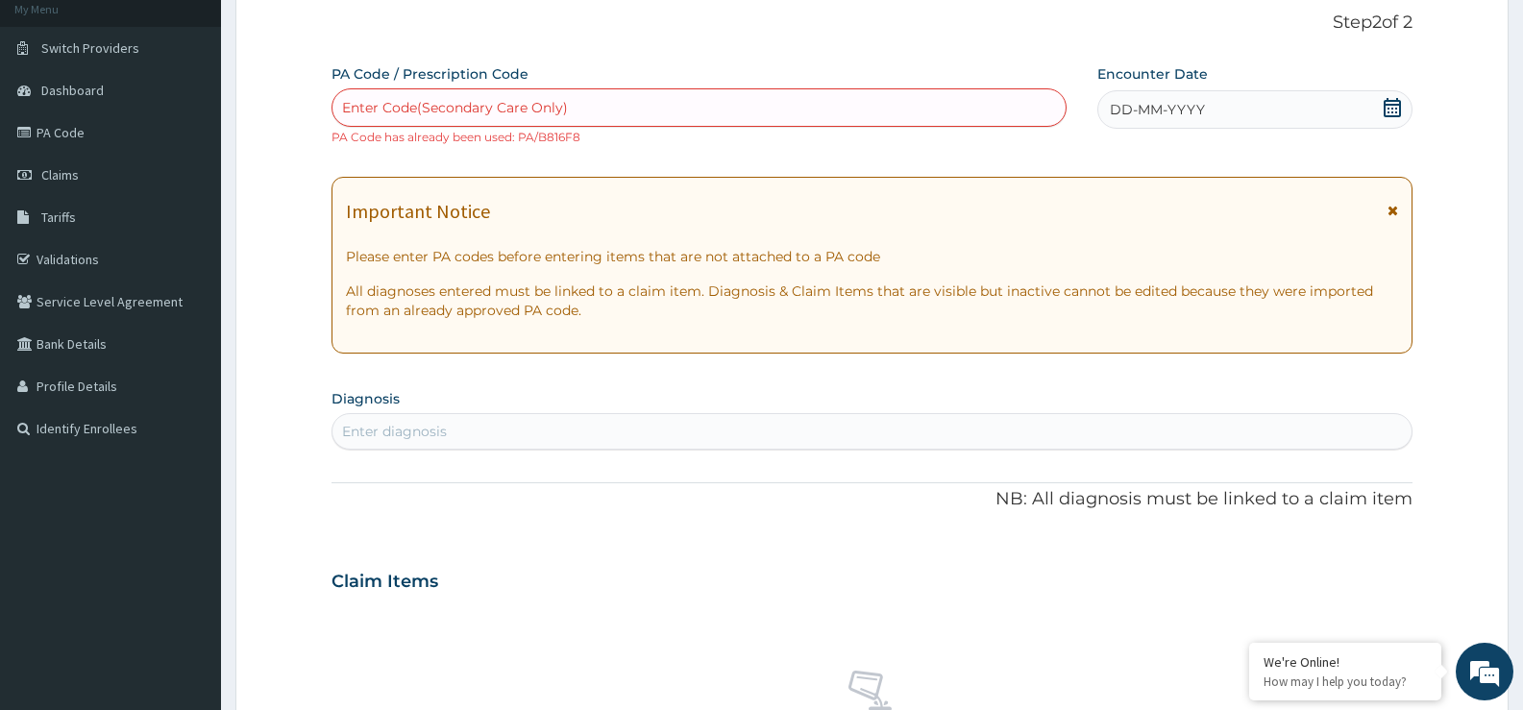
scroll to position [61, 0]
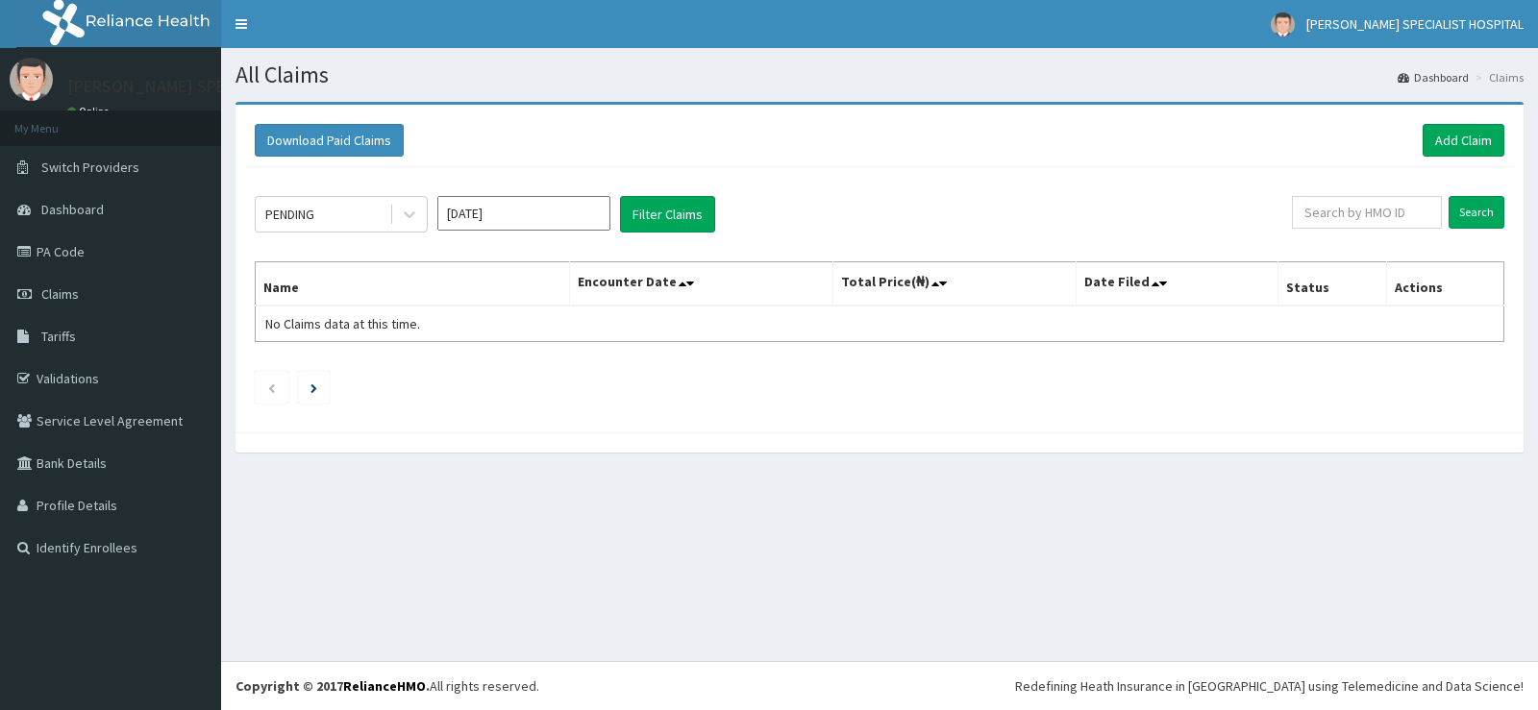
click at [673, 206] on button "Filter Claims" at bounding box center [667, 214] width 95 height 37
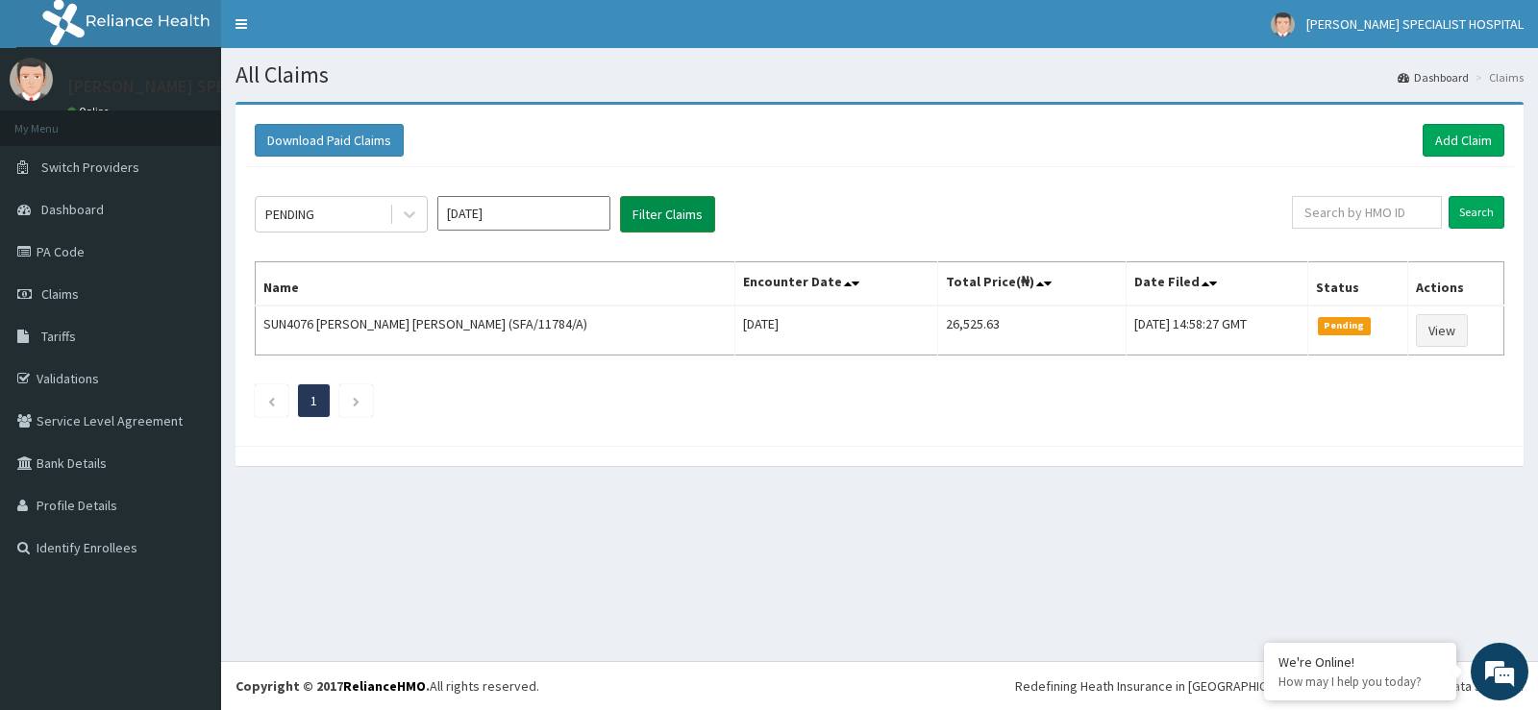
click at [685, 209] on button "Filter Claims" at bounding box center [667, 214] width 95 height 37
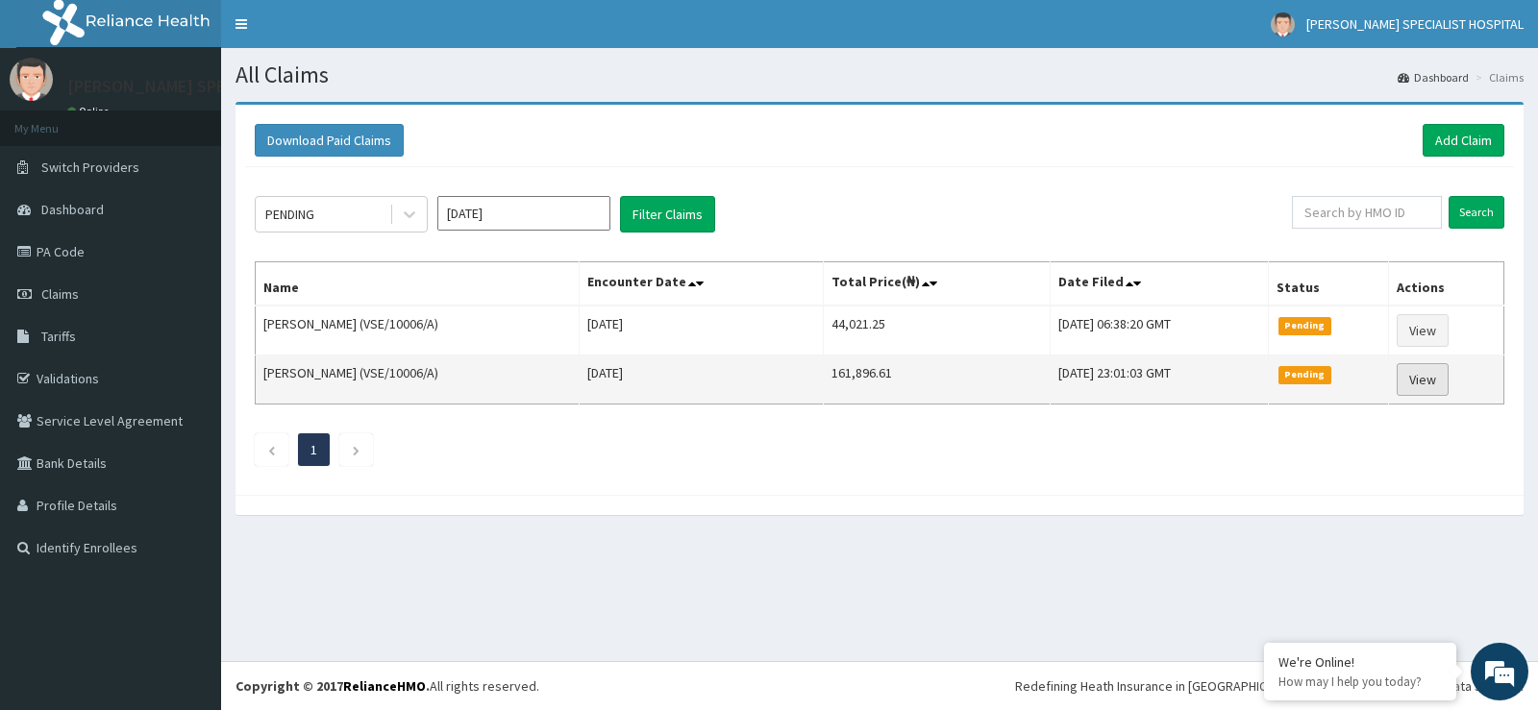
click at [1428, 379] on link "View" at bounding box center [1422, 379] width 52 height 33
click at [1430, 379] on link "View" at bounding box center [1422, 379] width 52 height 33
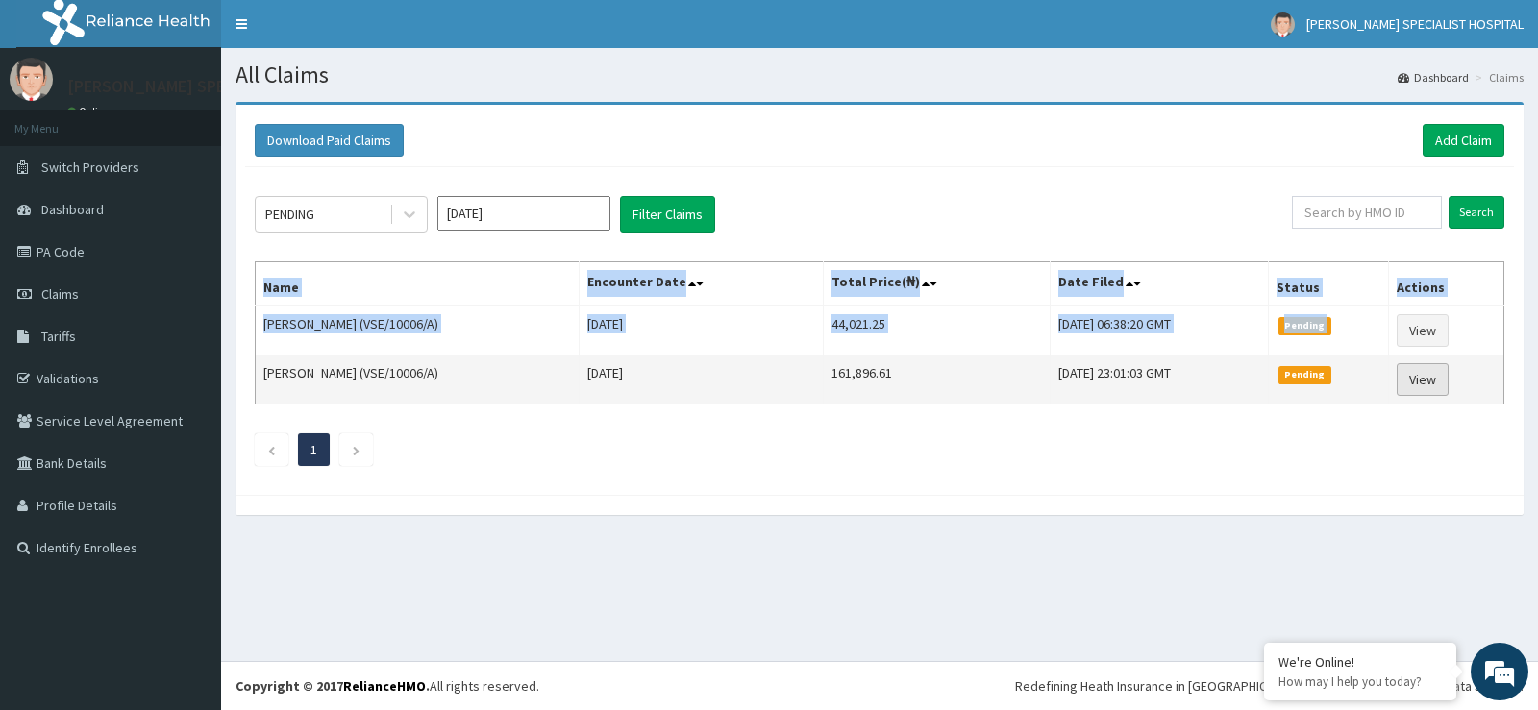
drag, startPoint x: 1421, startPoint y: 352, endPoint x: 1421, endPoint y: 365, distance: 13.5
click at [1421, 365] on tbody "JOSEPHINE NDIDIAMAKA (VSE/10006/A) Tue Jul 29 2025 44,021.25 Tue, 12 Aug 2025 0…" at bounding box center [880, 355] width 1248 height 99
click at [1421, 365] on link "View" at bounding box center [1422, 379] width 52 height 33
click at [1429, 365] on link "View" at bounding box center [1422, 379] width 52 height 33
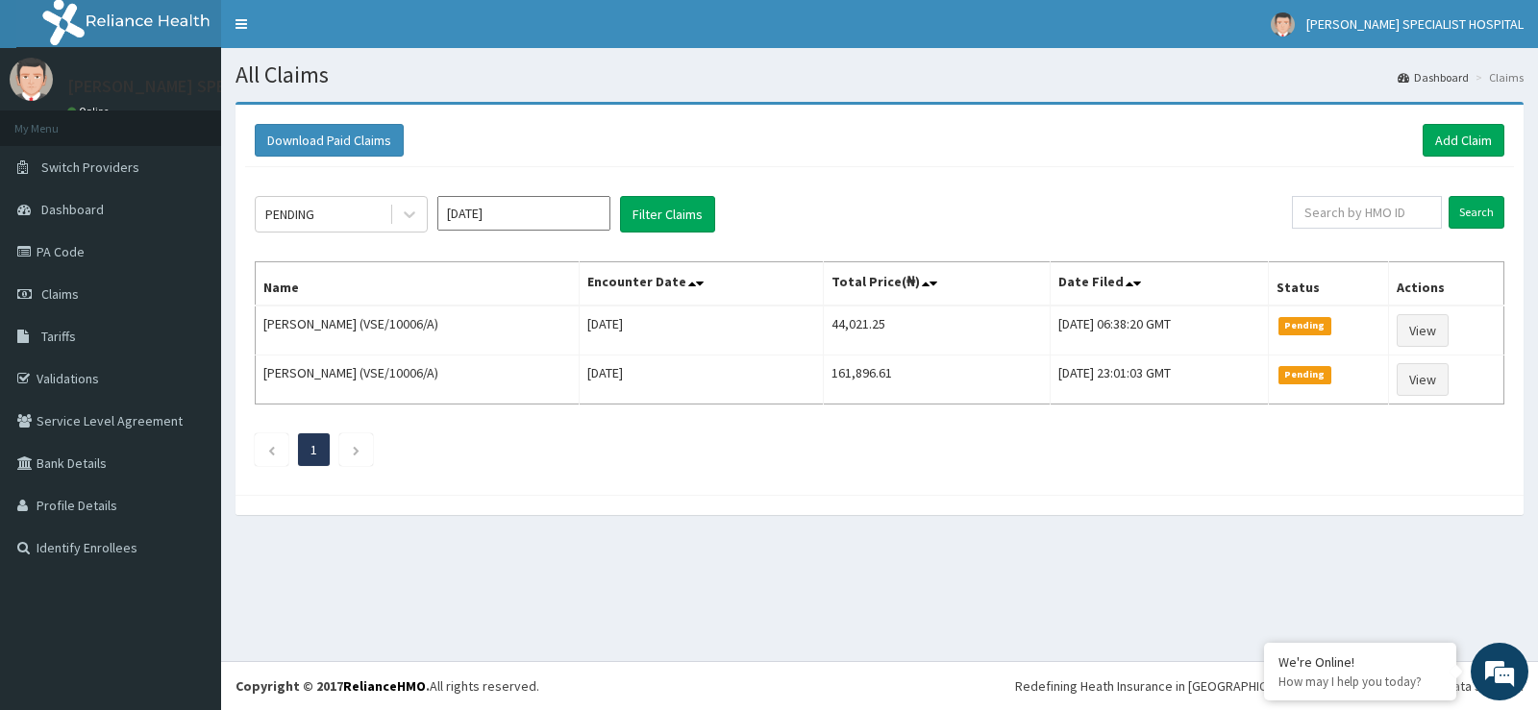
drag, startPoint x: 1103, startPoint y: 426, endPoint x: 1091, endPoint y: 424, distance: 12.6
click at [1103, 426] on div "PENDING Jul 2025 Filter Claims Search Name Encounter Date Total Price(₦) Date F…" at bounding box center [879, 326] width 1269 height 318
